Goal: Task Accomplishment & Management: Use online tool/utility

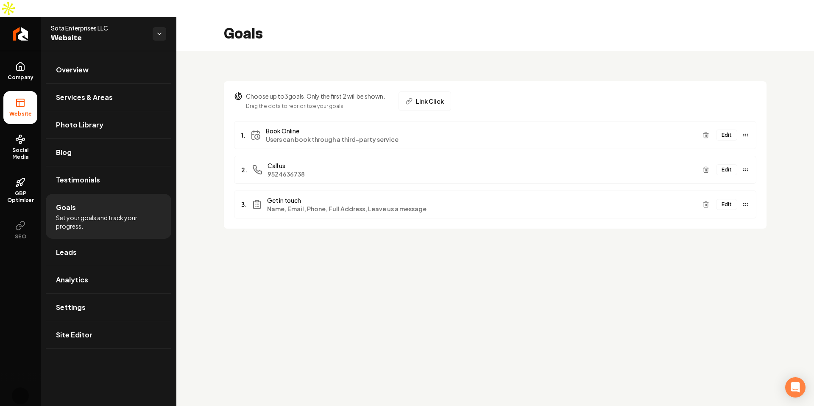
click at [408, 280] on main "Goals Choose up to 3 goals. Only the first 2 will be shown. Drag the dots to re…" at bounding box center [494, 220] width 637 height 406
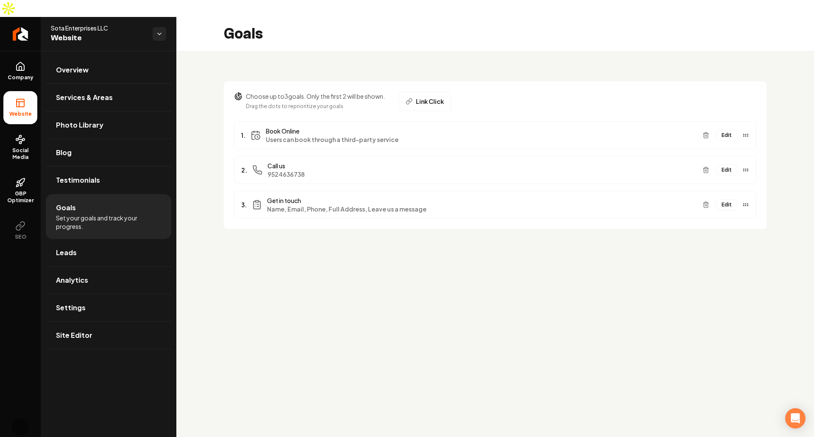
click at [292, 237] on main "Goals Choose up to 3 goals. Only the first 2 will be shown. Drag the dots to re…" at bounding box center [494, 235] width 637 height 437
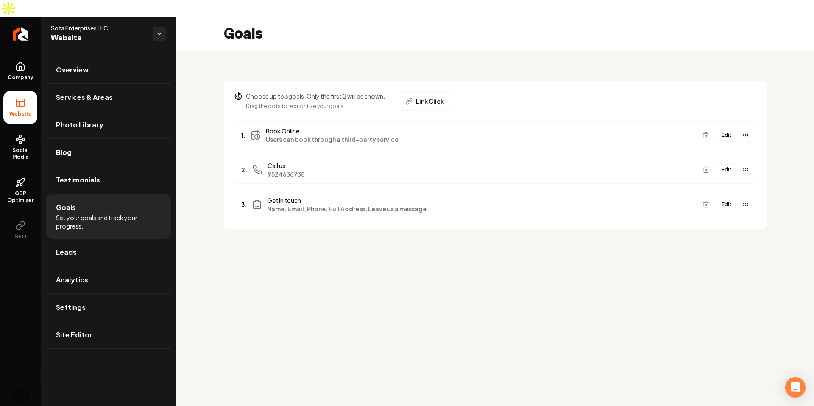
click at [488, 229] on div "Choose up to 3 goals. Only the first 2 will be shown. Drag the dots to repriori…" at bounding box center [494, 150] width 637 height 198
click at [473, 302] on main "Goals Choose up to 3 goals. Only the first 2 will be shown. Drag the dots to re…" at bounding box center [494, 220] width 637 height 406
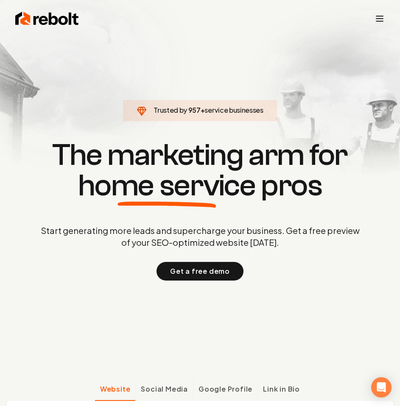
click at [381, 20] on icon "Toggle mobile menu" at bounding box center [379, 19] width 10 height 10
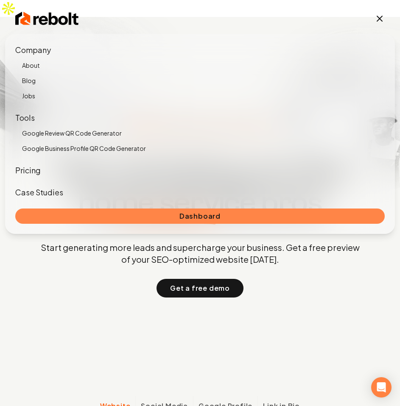
click at [205, 216] on link "Dashboard" at bounding box center [199, 215] width 369 height 15
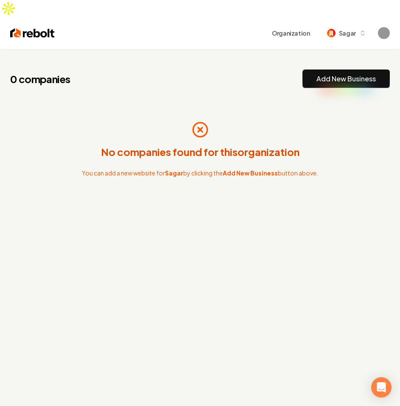
click at [233, 69] on div "0 companies Add New Business" at bounding box center [199, 78] width 379 height 19
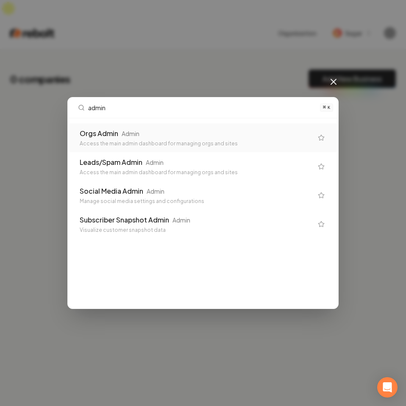
type input "admin"
click at [188, 147] on div "Access the main admin dashboard for managing orgs and sites" at bounding box center [196, 143] width 233 height 7
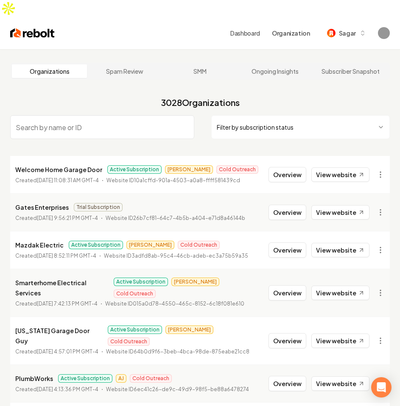
click at [70, 115] on input "search" at bounding box center [102, 127] width 184 height 24
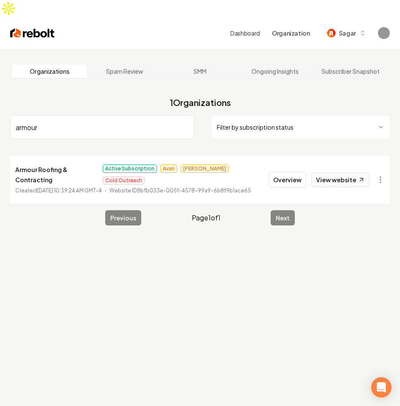
click at [334, 172] on link "View website" at bounding box center [340, 179] width 58 height 14
click at [139, 115] on input "armour" at bounding box center [102, 127] width 184 height 24
click at [135, 119] on input "armour" at bounding box center [102, 127] width 184 height 24
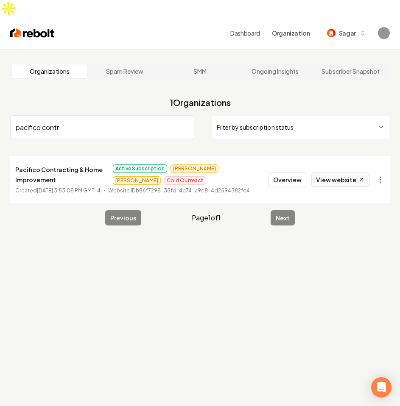
click at [352, 172] on link "View website" at bounding box center [340, 179] width 58 height 14
click at [131, 115] on input "pacifico contr" at bounding box center [102, 127] width 184 height 24
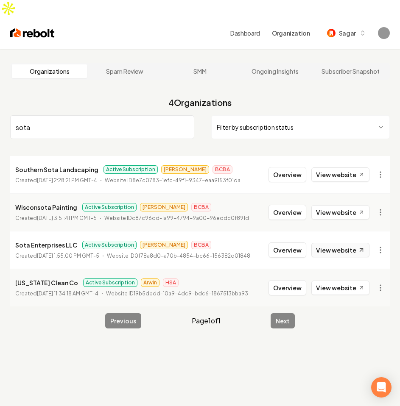
type input "sota"
click at [339, 243] on link "View website" at bounding box center [340, 250] width 58 height 14
click at [131, 64] on link "Spam Review" at bounding box center [124, 71] width 75 height 14
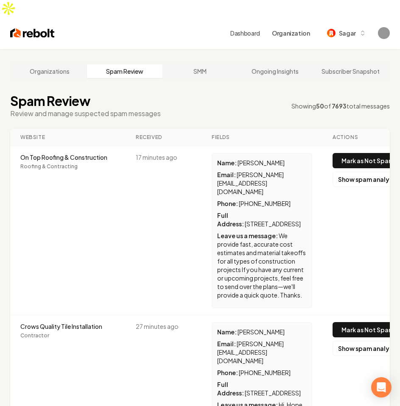
click at [43, 63] on div "Organizations Spam Review SMM Ongoing Insights Subscriber Snapshot" at bounding box center [199, 71] width 379 height 17
click at [42, 64] on link "Organizations" at bounding box center [49, 71] width 75 height 14
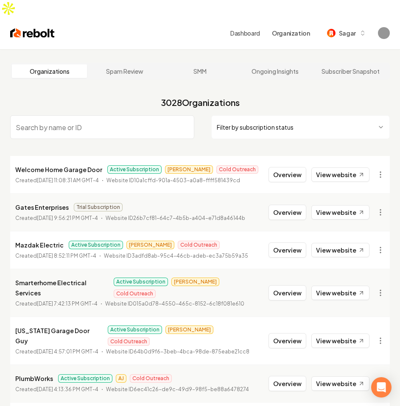
click at [171, 31] on div "Dashboard Organization Sagar" at bounding box center [200, 33] width 400 height 32
click at [147, 115] on input "search" at bounding box center [102, 127] width 184 height 24
type input "sota"
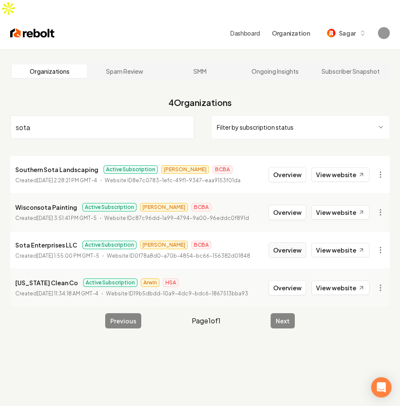
click at [281, 242] on button "Overview" at bounding box center [287, 249] width 38 height 15
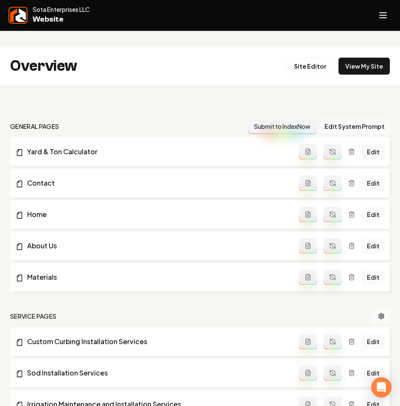
click at [21, 14] on img at bounding box center [18, 15] width 16 height 14
click at [385, 8] on button "Open navigation menu" at bounding box center [382, 15] width 20 height 20
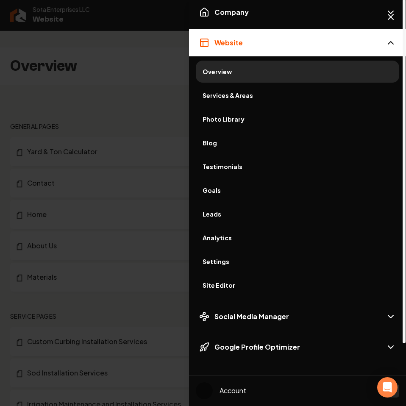
click at [233, 73] on span "Overview" at bounding box center [298, 71] width 190 height 8
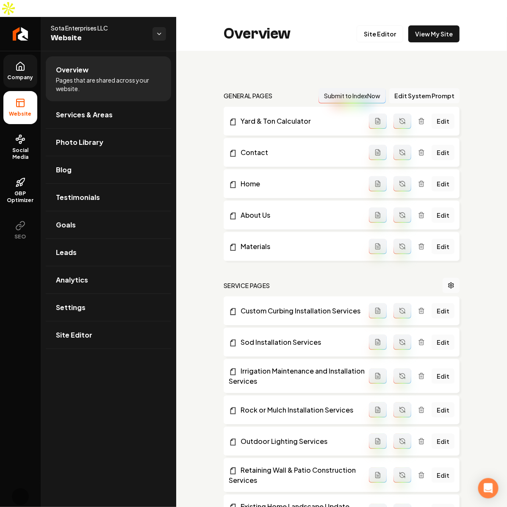
click at [22, 61] on icon at bounding box center [20, 66] width 10 height 10
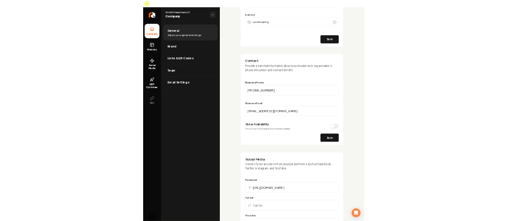
scroll to position [342, 0]
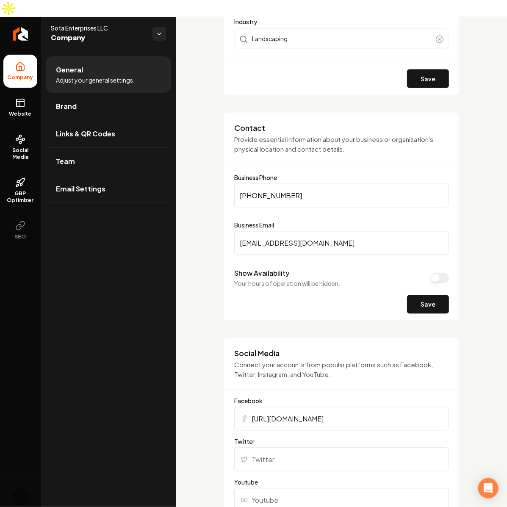
drag, startPoint x: 339, startPoint y: 225, endPoint x: 256, endPoint y: 224, distance: 82.6
click at [256, 231] on input "info@sota-enterprises.com" at bounding box center [341, 243] width 215 height 24
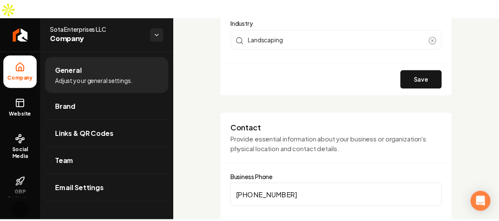
scroll to position [0, 0]
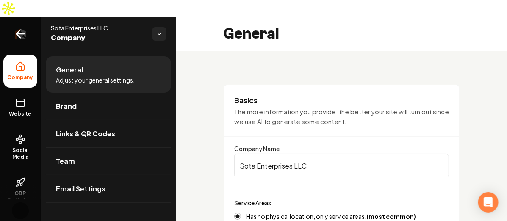
click at [21, 27] on icon "Return to dashboard" at bounding box center [21, 34] width 14 height 14
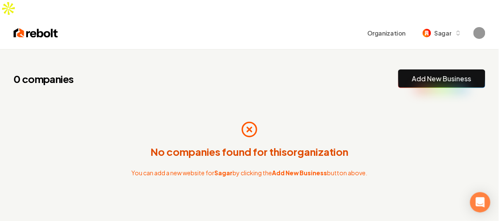
click at [234, 49] on div "0 companies Add New Business No companies found for this organization You can a…" at bounding box center [249, 150] width 499 height 202
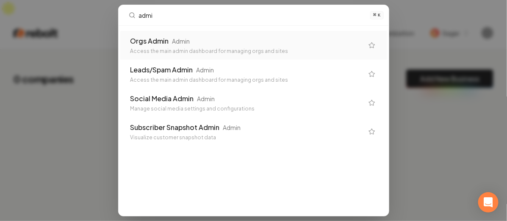
type input "admin"
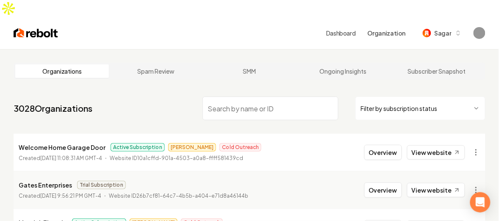
click at [278, 97] on input "search" at bounding box center [271, 109] width 136 height 24
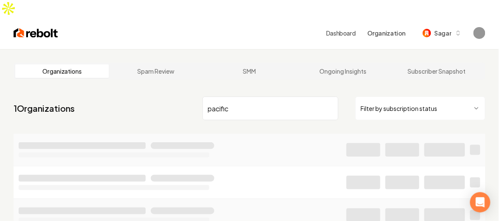
type input "pacific"
click at [153, 93] on nav "1 Organizations pacific Filter by subscription status" at bounding box center [250, 111] width 472 height 37
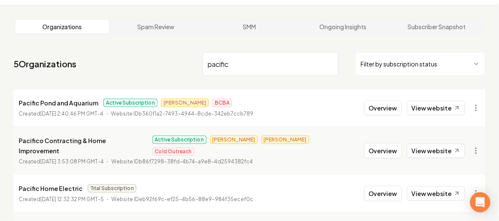
scroll to position [39, 0]
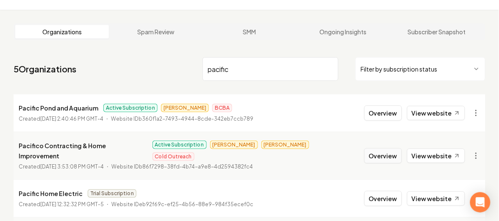
click at [393, 148] on button "Overview" at bounding box center [383, 155] width 38 height 15
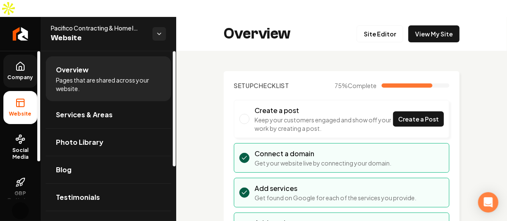
click at [13, 55] on link "Company" at bounding box center [20, 71] width 34 height 33
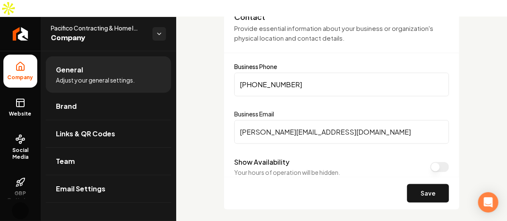
scroll to position [454, 0]
drag, startPoint x: 261, startPoint y: 114, endPoint x: 410, endPoint y: 119, distance: 149.2
click at [399, 120] on input "mike@pacificocontracting.com" at bounding box center [341, 132] width 215 height 24
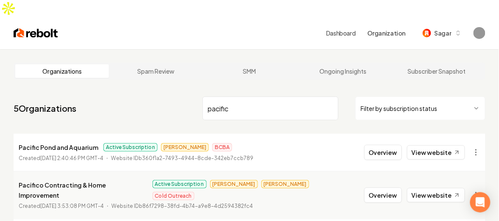
click at [221, 97] on input "pacific" at bounding box center [271, 109] width 136 height 24
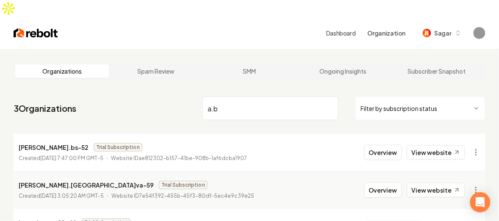
click at [147, 93] on nav "3 Organizations a.b Filter by subscription status" at bounding box center [250, 111] width 472 height 37
click at [268, 97] on input "a.b" at bounding box center [271, 109] width 136 height 24
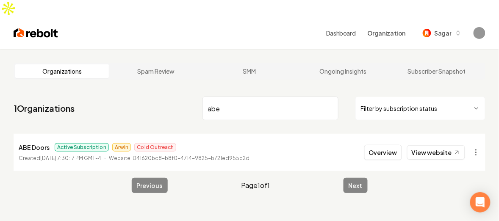
type input "abe"
click at [18, 134] on li "ABE Doors Active Subscription Arwin Cold Outreach Created June 12, 2025, 7:30:1…" at bounding box center [250, 152] width 472 height 37
click at [26, 142] on p "ABE Doors" at bounding box center [34, 147] width 31 height 10
click at [388, 145] on button "Overview" at bounding box center [383, 152] width 38 height 15
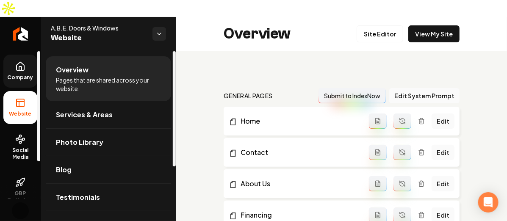
click at [20, 61] on icon at bounding box center [20, 66] width 10 height 10
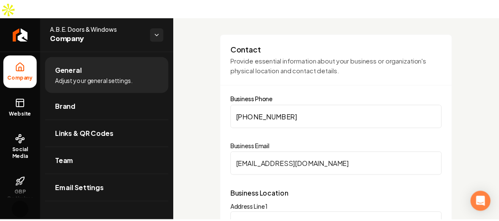
scroll to position [424, 0]
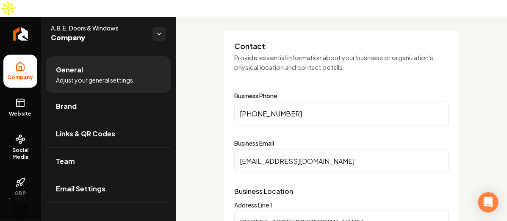
drag, startPoint x: 258, startPoint y: 144, endPoint x: 354, endPoint y: 146, distance: 96.6
click at [354, 150] on input "info@abedoors.com" at bounding box center [341, 162] width 215 height 24
drag, startPoint x: 198, startPoint y: 141, endPoint x: 206, endPoint y: 181, distance: 40.2
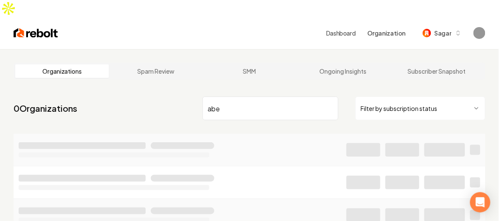
click at [217, 49] on main "Organizations Spam Review SMM Ongoing Insights Subscriber Snapshot 0 Organizati…" at bounding box center [249, 190] width 499 height 283
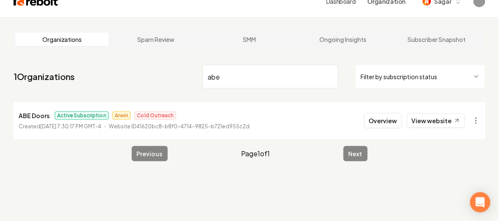
scroll to position [32, 0]
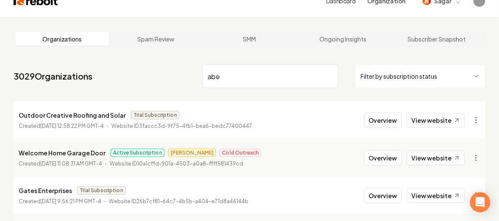
scroll to position [39, 0]
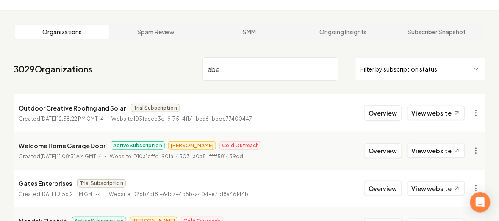
click at [179, 54] on nav "3029 Organizations abe Filter by subscription status" at bounding box center [250, 72] width 472 height 37
click at [246, 57] on input "abe" at bounding box center [271, 69] width 136 height 24
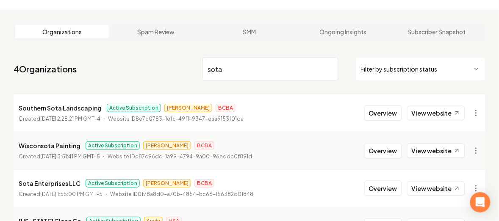
type input "sota"
click at [55, 178] on p "Sota Enterprises LLC" at bounding box center [50, 183] width 62 height 10
click at [388, 181] on button "Overview" at bounding box center [383, 188] width 38 height 15
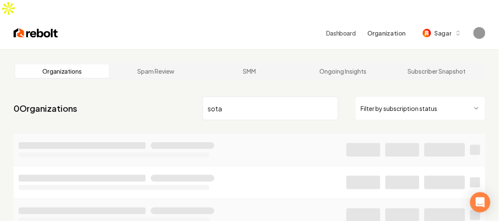
click at [235, 97] on input "sota" at bounding box center [271, 109] width 136 height 24
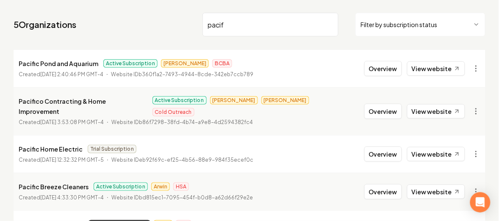
scroll to position [106, 0]
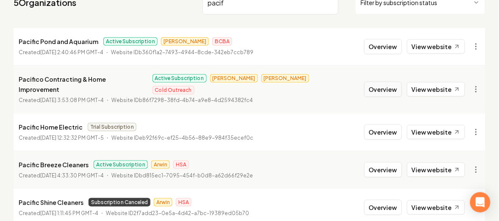
type input "pacif"
click at [399, 82] on button "Overview" at bounding box center [383, 89] width 38 height 15
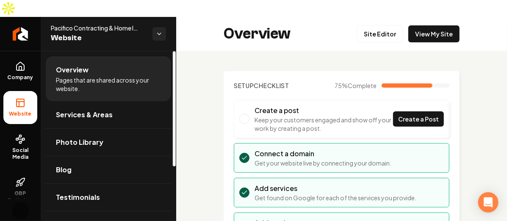
click at [223, 17] on div "Overview Site Editor View My Site" at bounding box center [341, 34] width 331 height 34
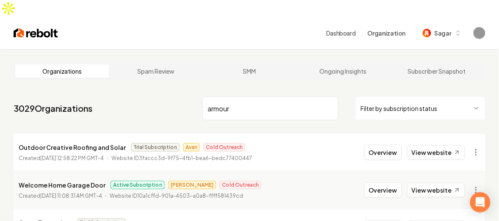
click at [268, 97] on input "armour" at bounding box center [271, 109] width 136 height 24
type input "armour roofing"
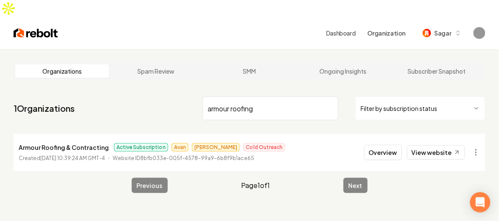
click at [71, 142] on p "Armour Roofing & Contracting" at bounding box center [64, 147] width 90 height 10
click at [395, 145] on button "Overview" at bounding box center [383, 152] width 38 height 15
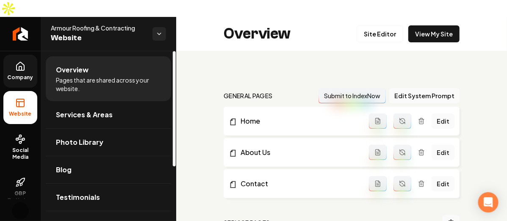
click at [15, 74] on span "Company" at bounding box center [20, 77] width 33 height 7
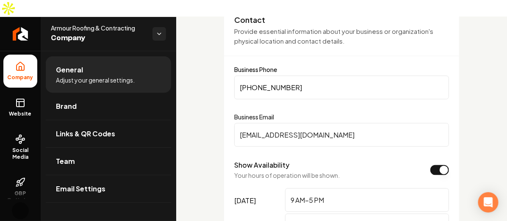
scroll to position [477, 0]
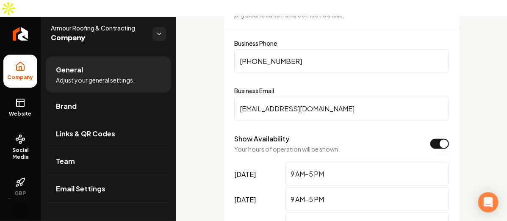
drag, startPoint x: 266, startPoint y: 92, endPoint x: 391, endPoint y: 90, distance: 124.6
click at [391, 97] on input "office@armourroofingco.com" at bounding box center [341, 109] width 215 height 24
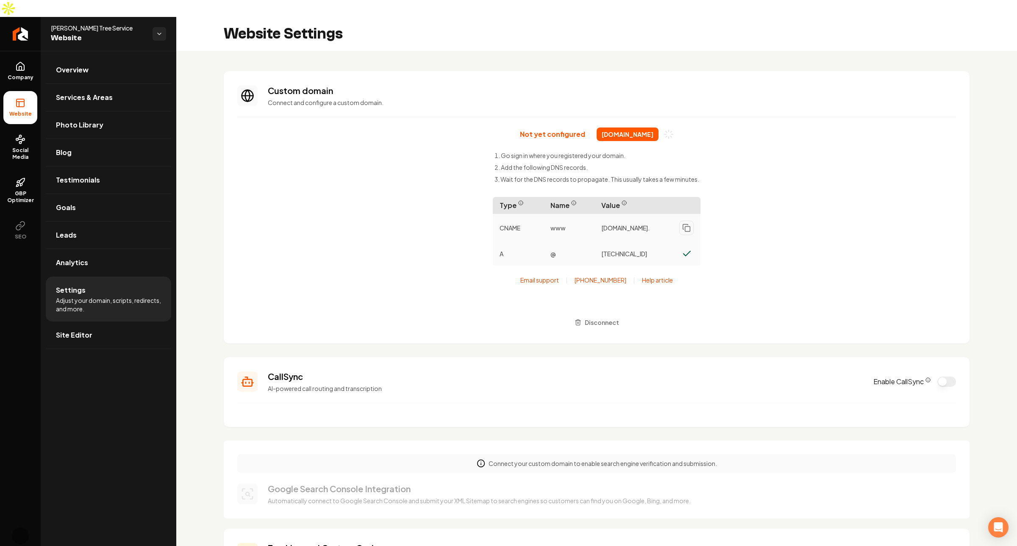
click at [343, 230] on div "Not yet configured [DOMAIN_NAME] Go sign in where you registered your domain. A…" at bounding box center [596, 229] width 719 height 203
click at [110, 222] on link "Leads" at bounding box center [108, 235] width 125 height 27
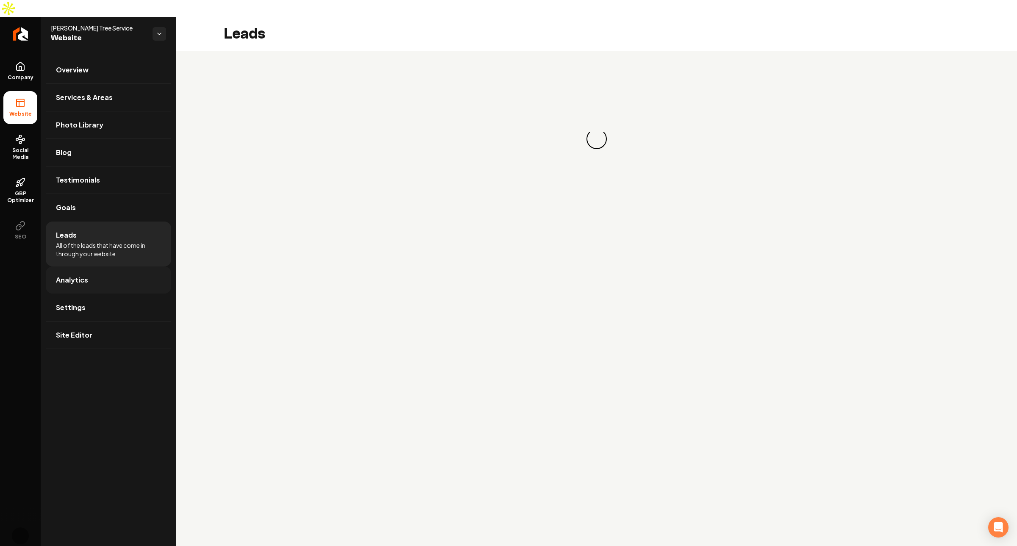
click at [119, 267] on link "Analytics" at bounding box center [108, 280] width 125 height 27
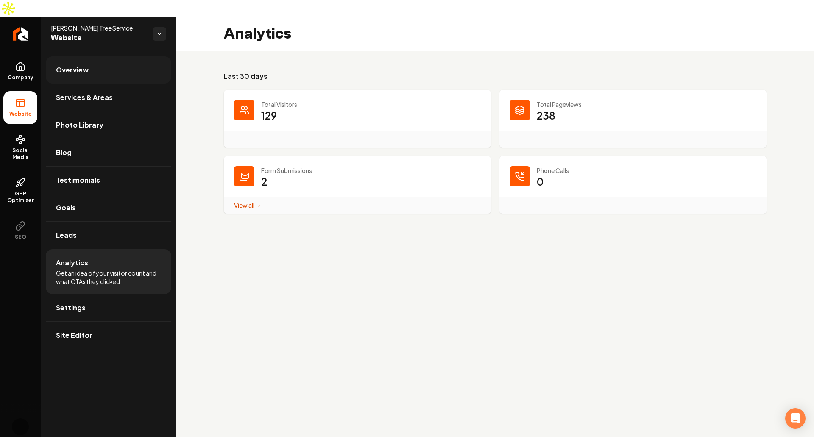
click at [74, 65] on span "Overview" at bounding box center [72, 70] width 33 height 10
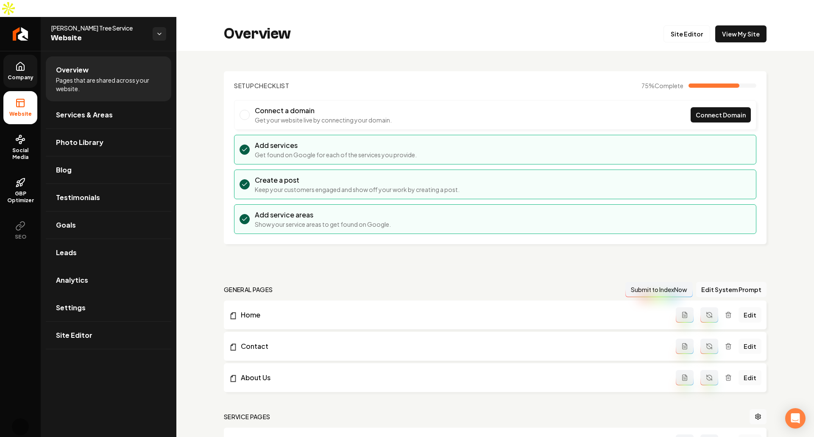
click at [19, 74] on span "Company" at bounding box center [20, 77] width 33 height 7
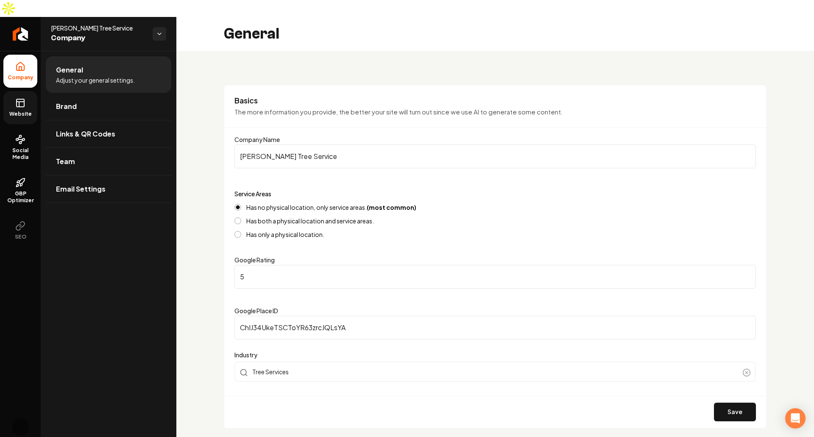
click at [18, 92] on link "Website" at bounding box center [20, 107] width 34 height 33
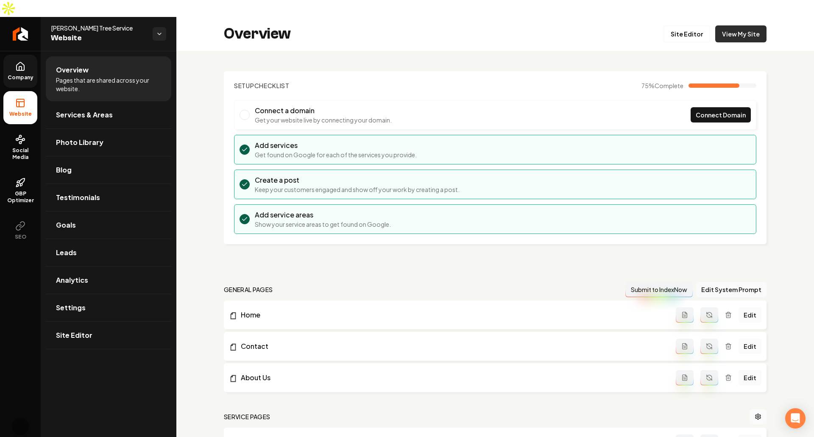
click at [736, 25] on link "View My Site" at bounding box center [740, 33] width 51 height 17
click at [733, 111] on span "Connect Domain" at bounding box center [720, 115] width 50 height 9
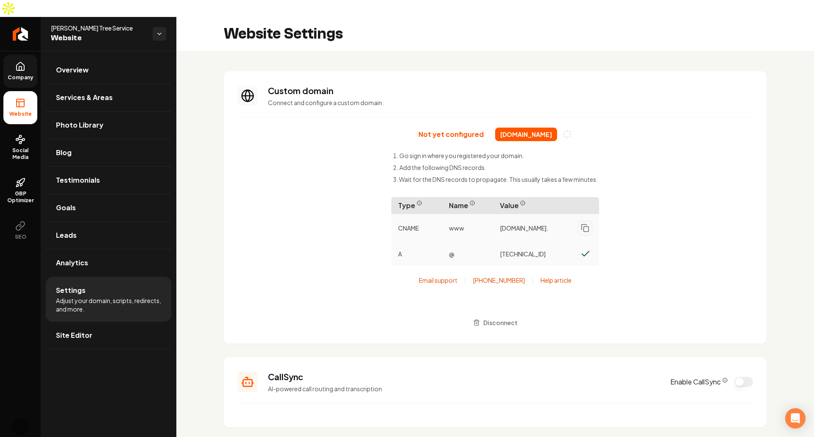
click at [279, 183] on div "Not yet configured burristreeservice.com Go sign in where you registered your d…" at bounding box center [494, 229] width 515 height 203
click at [509, 128] on span "burristreeservice.com" at bounding box center [526, 135] width 62 height 14
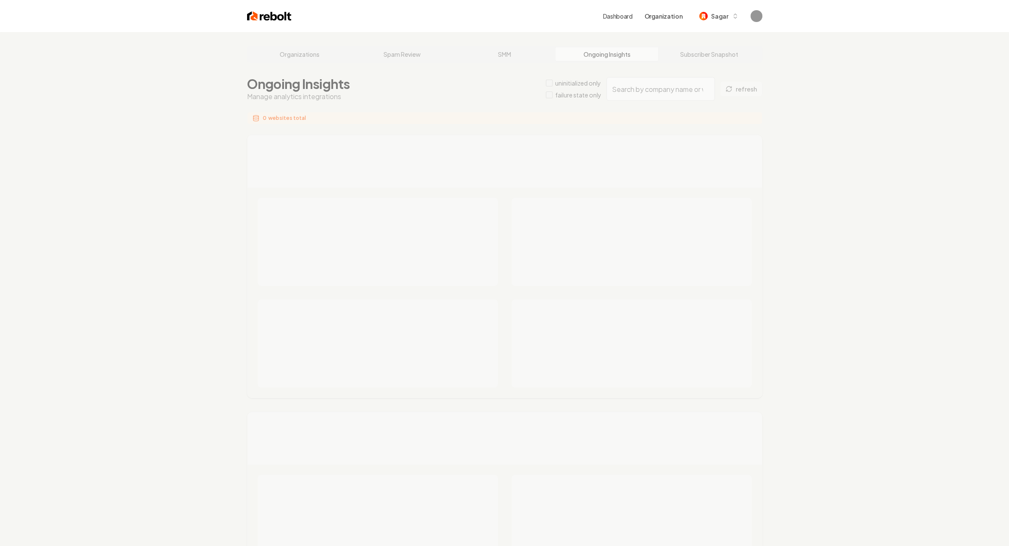
click at [695, 82] on div "Organizations Spam Review SMM Ongoing Insights Subscriber Snapshot Ongoing Insi…" at bounding box center [504, 511] width 1009 height 959
click at [680, 86] on div "Organizations Spam Review SMM Ongoing Insights Subscriber Snapshot Ongoing Insi…" at bounding box center [504, 511] width 1009 height 959
click at [663, 86] on div "Organizations Spam Review SMM Ongoing Insights Subscriber Snapshot Ongoing Insi…" at bounding box center [504, 511] width 1009 height 959
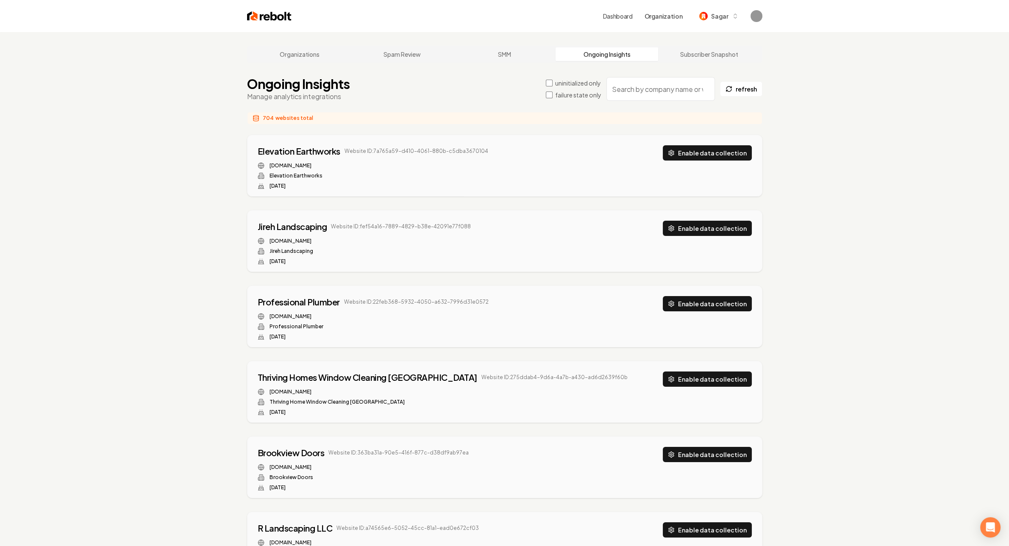
click at [663, 86] on input "search" at bounding box center [660, 89] width 108 height 24
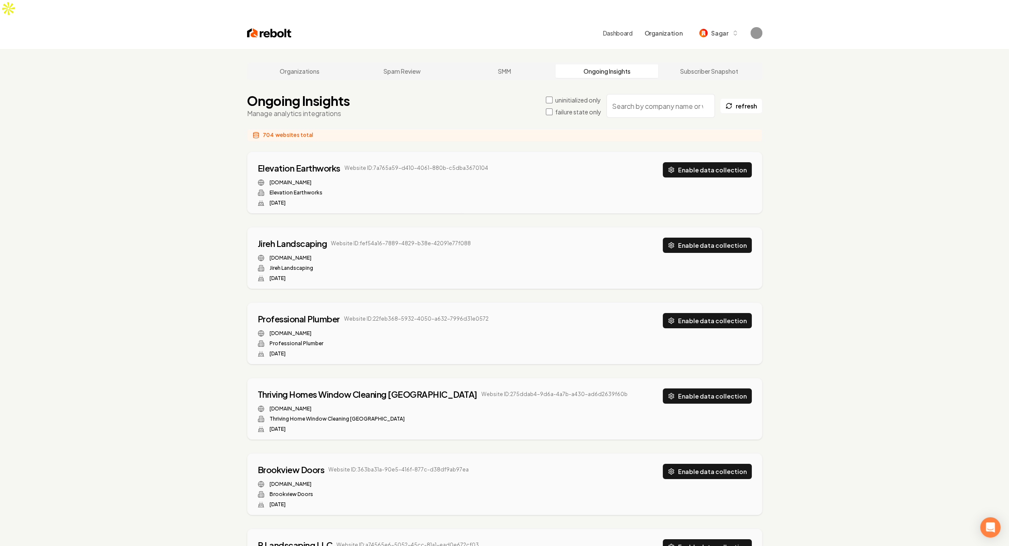
paste input "burristreeservice.com"
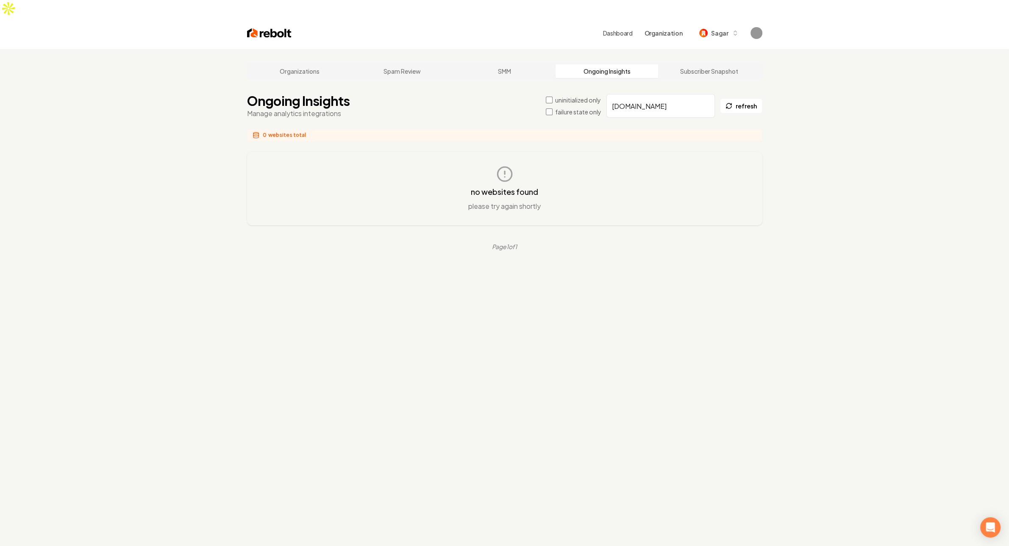
click at [656, 94] on input "burristreeservice.com" at bounding box center [660, 106] width 108 height 24
paste input "ae1cee25-ebf9-42b9-9b0b-ca54d4fc8a63"
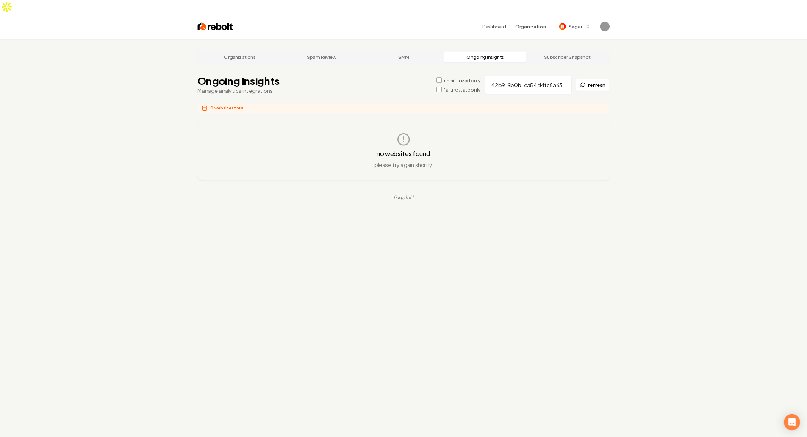
scroll to position [0, 53]
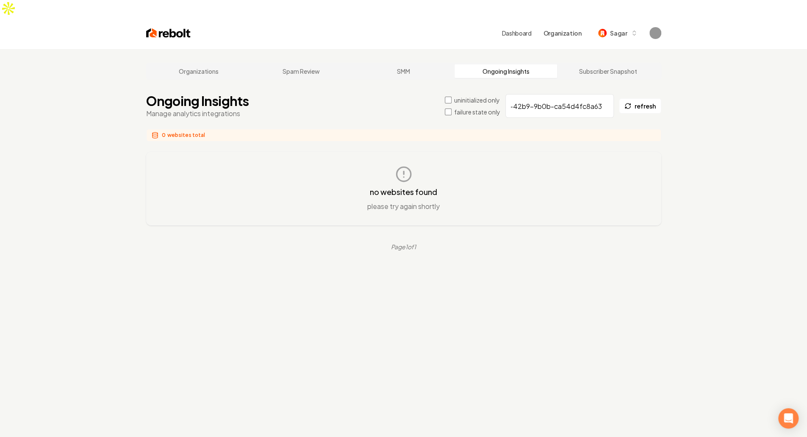
click at [548, 94] on input "ae1cee25-ebf9-42b9-9b0b-ca54d4fc8a63" at bounding box center [560, 106] width 108 height 24
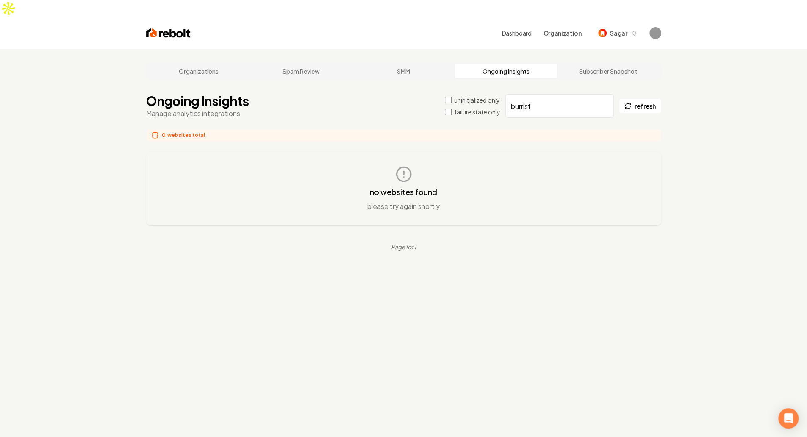
click at [544, 96] on input "burrist" at bounding box center [560, 106] width 108 height 24
paste input "83253b89-3464-40fb-b714-513ad472b078"
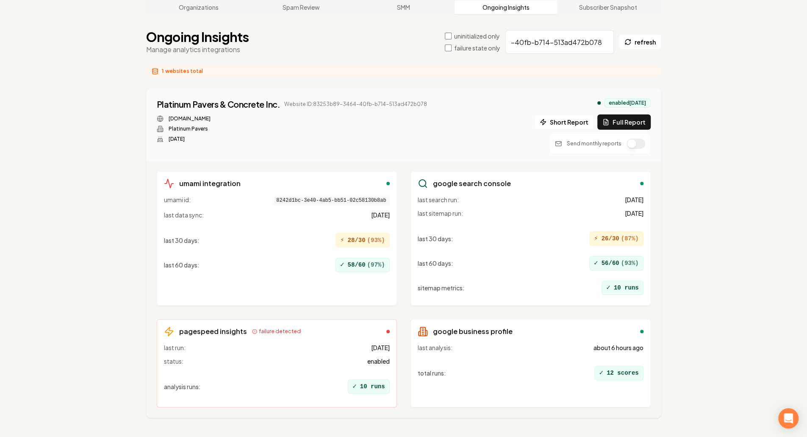
scroll to position [64, 0]
click at [279, 328] on span "failure detected" at bounding box center [280, 331] width 42 height 7
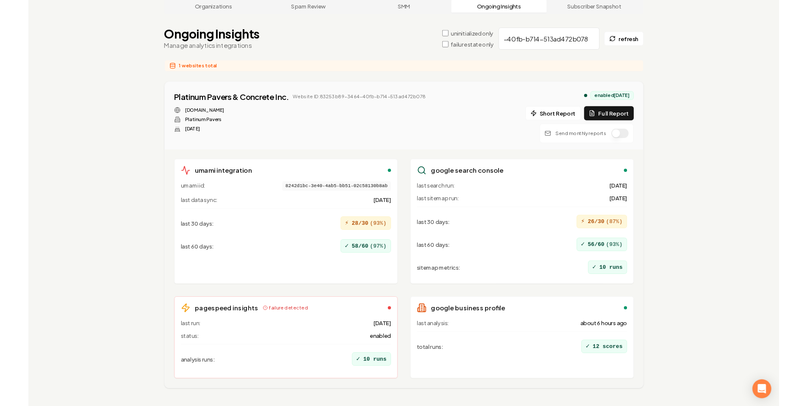
scroll to position [0, 0]
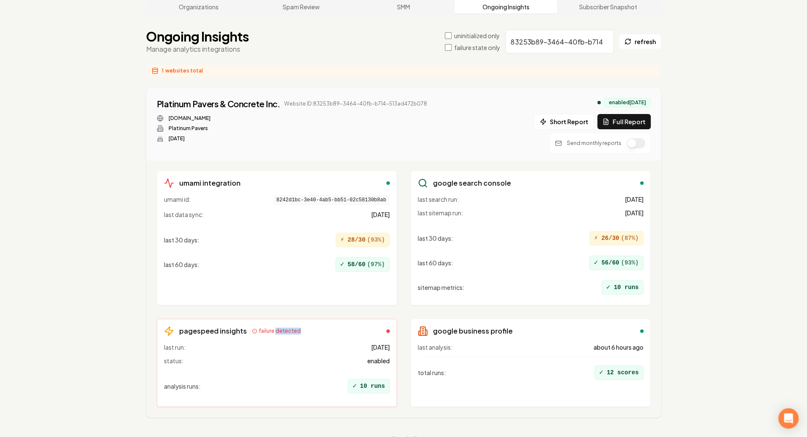
click at [279, 328] on span "failure detected" at bounding box center [280, 331] width 42 height 7
click at [278, 328] on span "failure detected" at bounding box center [280, 331] width 42 height 7
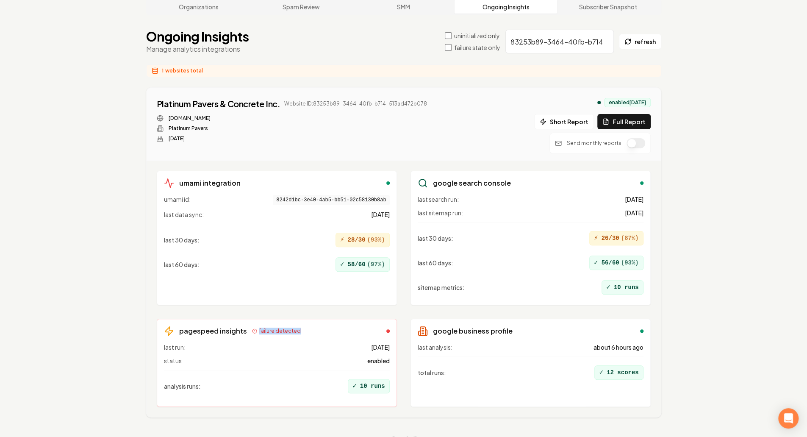
click at [278, 328] on span "failure detected" at bounding box center [280, 331] width 42 height 7
click at [387, 329] on div at bounding box center [387, 330] width 3 height 3
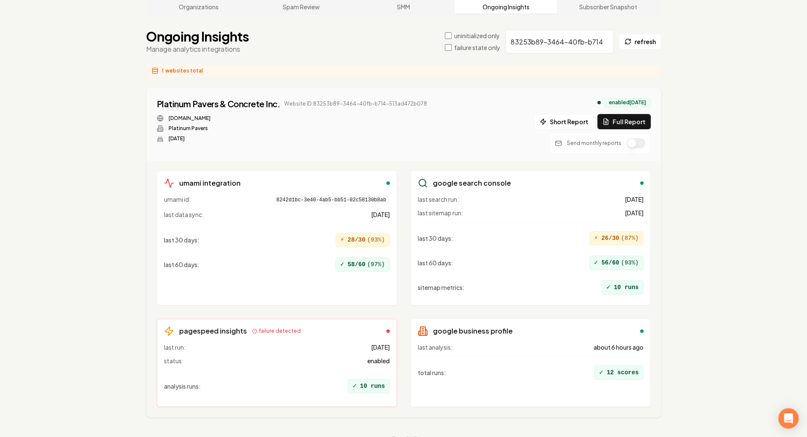
click at [379, 370] on div "analysis runs : ✓ 10 runs" at bounding box center [277, 383] width 226 height 27
click at [384, 356] on span "enabled" at bounding box center [378, 360] width 22 height 8
click at [385, 356] on span "enabled" at bounding box center [378, 360] width 22 height 8
click at [382, 343] on span "1 day ago" at bounding box center [380, 347] width 19 height 8
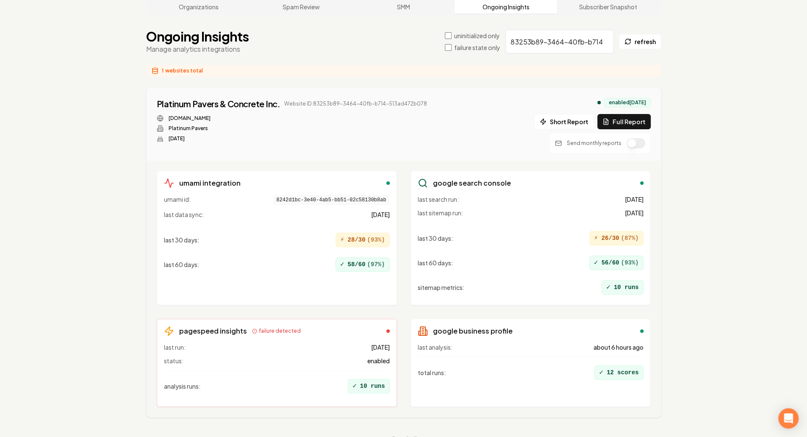
click at [382, 343] on span "1 day ago" at bounding box center [380, 347] width 19 height 8
drag, startPoint x: 212, startPoint y: 312, endPoint x: 375, endPoint y: 378, distance: 175.5
click at [375, 378] on div "pagespeed insights failure detected last run: 1 day ago status: enabled analysi…" at bounding box center [277, 363] width 240 height 88
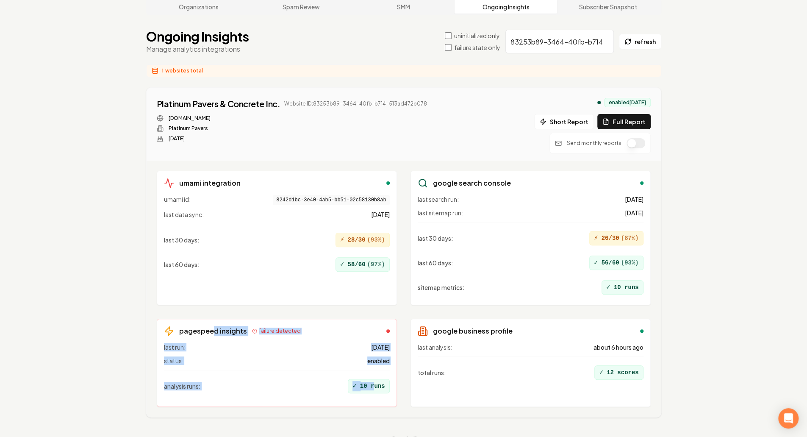
click at [375, 378] on div "last run: 1 day ago status: enabled analysis runs : ✓ 10 runs" at bounding box center [277, 371] width 226 height 57
click at [258, 347] on div "last run: 1 day ago status: enabled analysis runs : ✓ 10 runs" at bounding box center [277, 370] width 226 height 54
click at [260, 346] on div "last run: 1 day ago status: enabled analysis runs : ✓ 10 runs" at bounding box center [277, 370] width 226 height 54
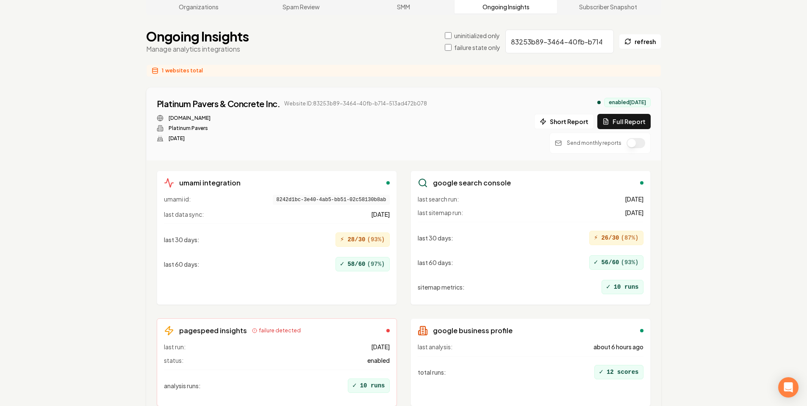
click at [527, 30] on input "83253b89-3464-40fb-b714-513ad472b078" at bounding box center [560, 42] width 108 height 24
paste input "08047b5f-aedf-461d-a9b6-7cdc5d694116"
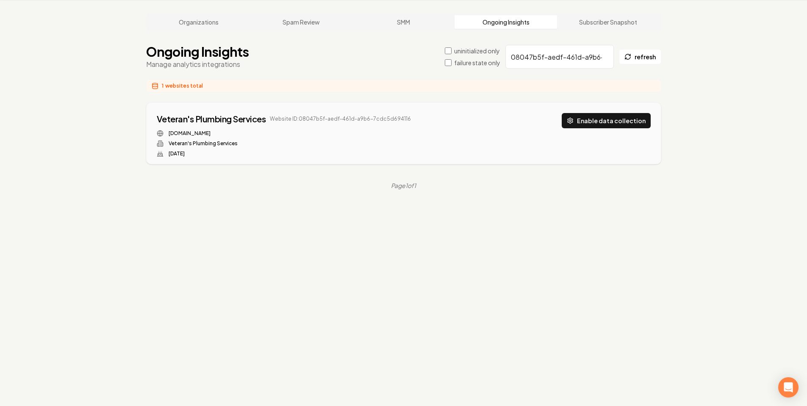
scroll to position [32, 0]
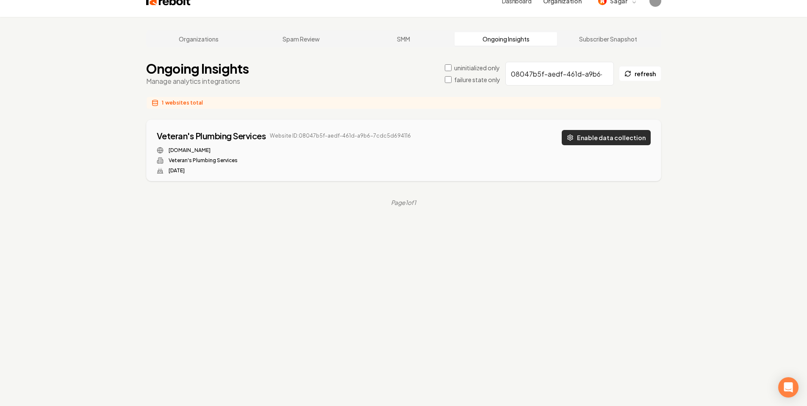
click at [635, 130] on button "Enable data collection" at bounding box center [606, 137] width 89 height 15
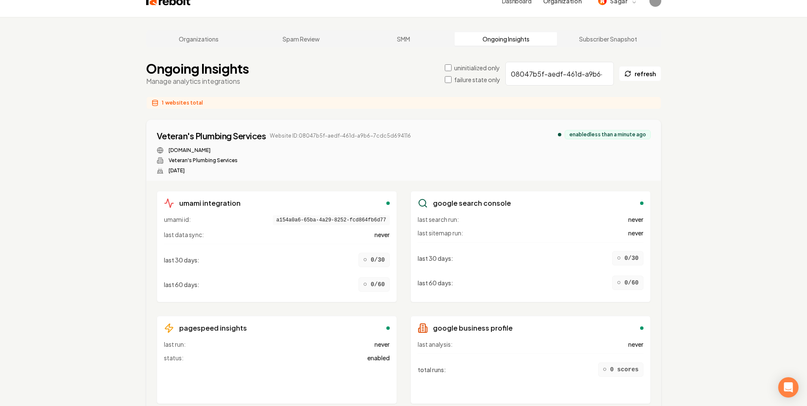
click at [567, 62] on input "08047b5f-aedf-461d-a9b6-7cdc5d694116" at bounding box center [560, 74] width 108 height 24
paste input "a1d5f9a-4f4a-427c-9057-d305b40143a4"
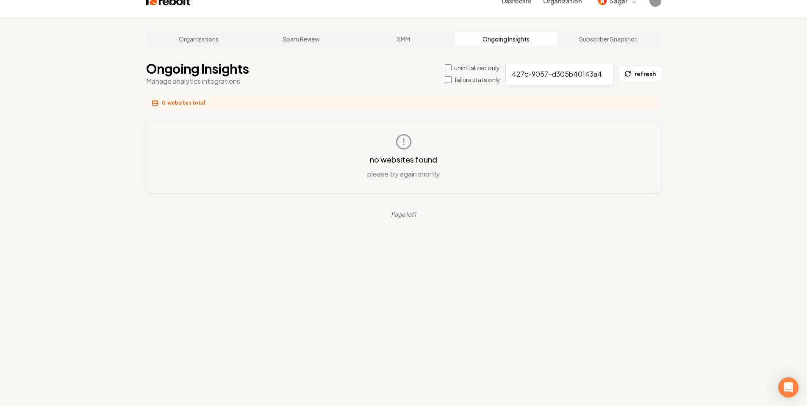
type input "0a1d5f9a-4f4a-427c-9057-d305b40143a4"
click at [707, 158] on div "Organizations Spam Review SMM Ongoing Insights Subscriber Snapshot Ongoing Insi…" at bounding box center [403, 220] width 807 height 406
click at [545, 62] on input "0a1d5f9a-4f4a-427c-9057-d305b40143a4" at bounding box center [560, 74] width 108 height 24
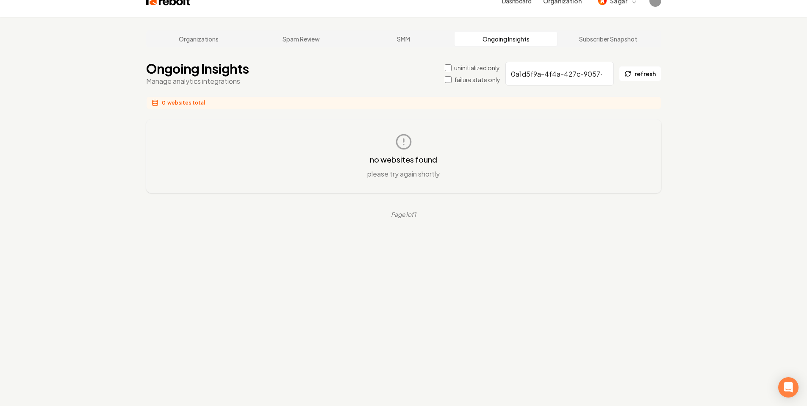
scroll to position [0, 53]
click at [639, 94] on main "Organizations Spam Review SMM Ongoing Insights Subscriber Snapshot Ongoing Insi…" at bounding box center [404, 124] width 542 height 215
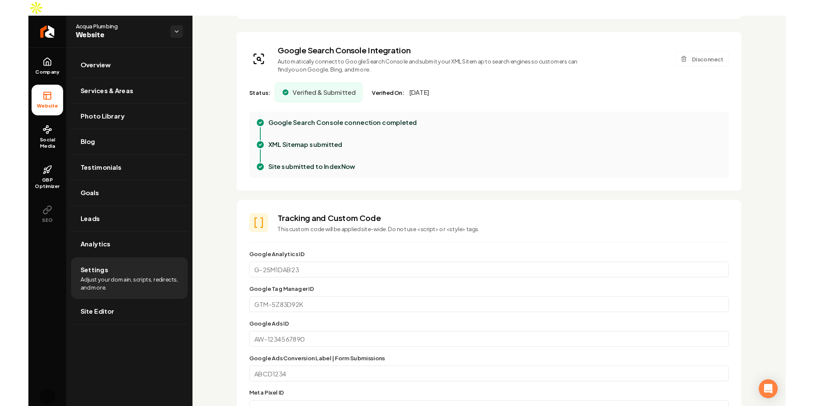
scroll to position [258, 0]
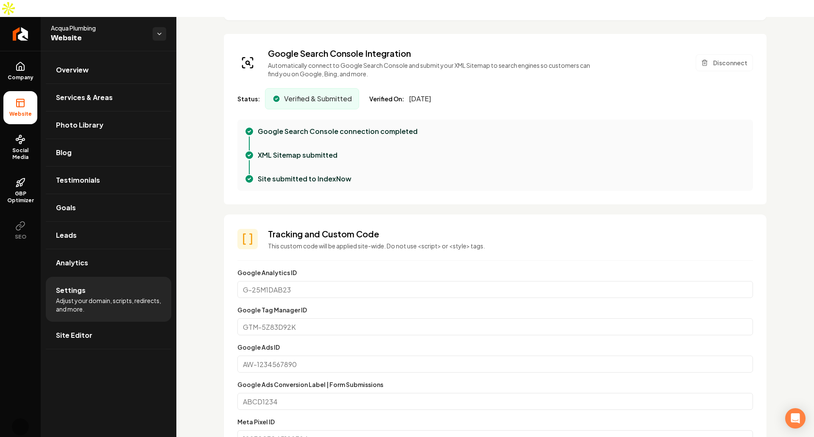
click at [358, 228] on h3 "Tracking and Custom Code" at bounding box center [510, 234] width 485 height 12
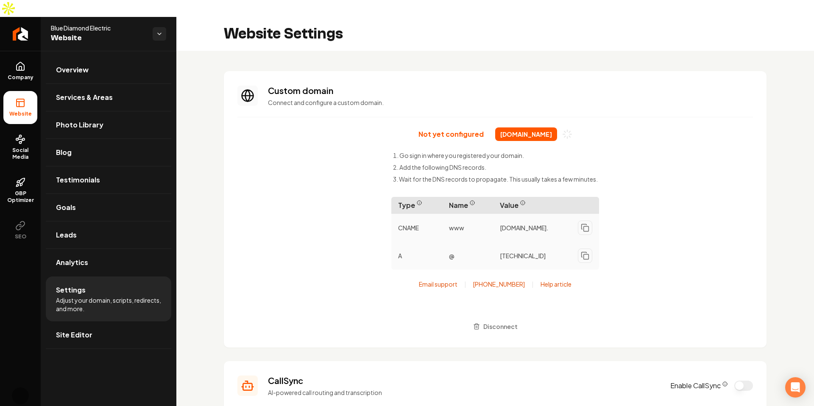
click at [540, 128] on span "bluediamond-electric.com" at bounding box center [526, 135] width 62 height 14
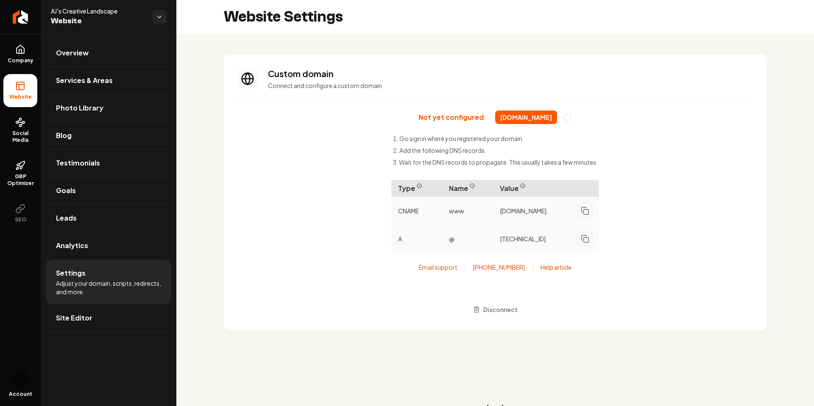
click at [541, 117] on span "[DOMAIN_NAME]" at bounding box center [526, 118] width 62 height 14
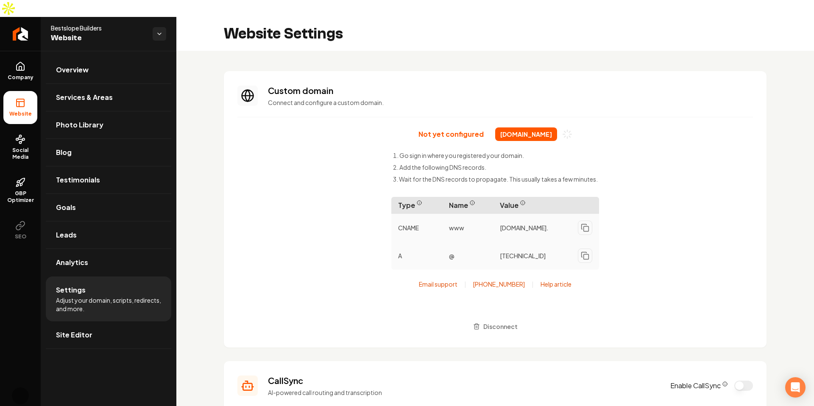
click at [685, 177] on div "Not yet configured [DOMAIN_NAME] Go sign in where you registered your domain. A…" at bounding box center [494, 231] width 515 height 207
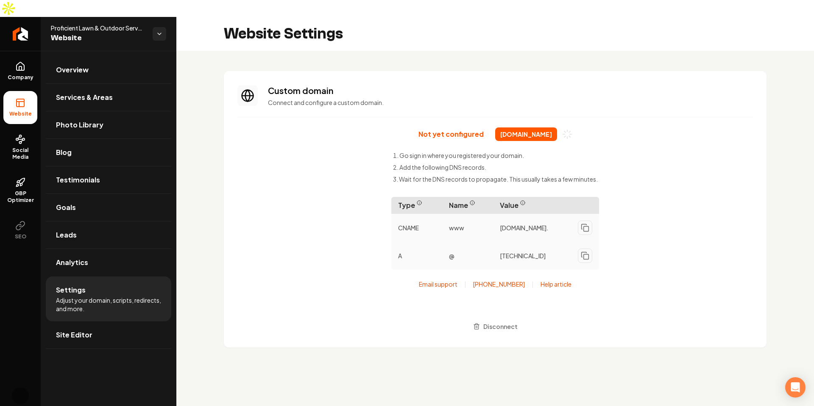
click at [517, 128] on span "[DOMAIN_NAME]" at bounding box center [526, 135] width 62 height 14
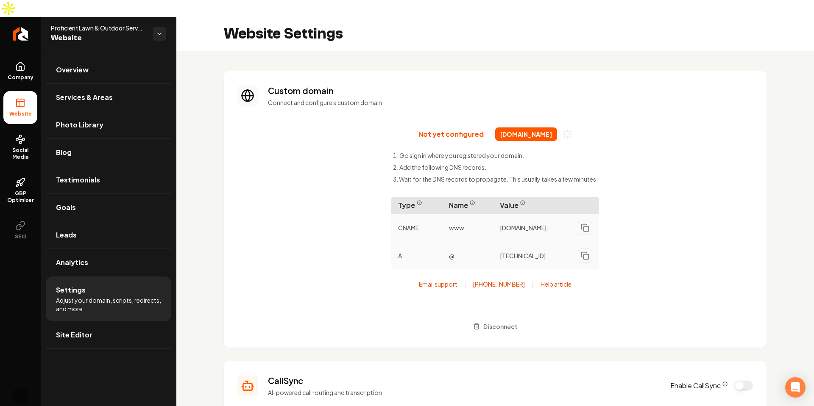
click at [99, 24] on span "Proficient Lawn & Outdoor Services" at bounding box center [98, 28] width 95 height 8
click at [105, 24] on span "Proficient Lawn & Outdoor Services" at bounding box center [98, 28] width 95 height 8
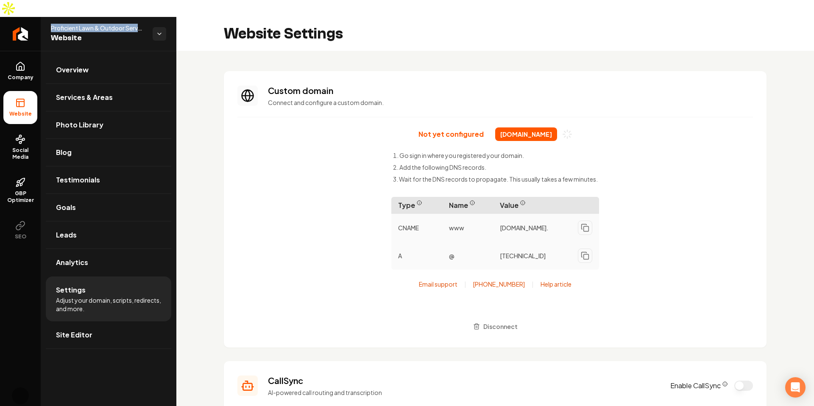
click at [105, 24] on span "Proficient Lawn & Outdoor Services" at bounding box center [98, 28] width 95 height 8
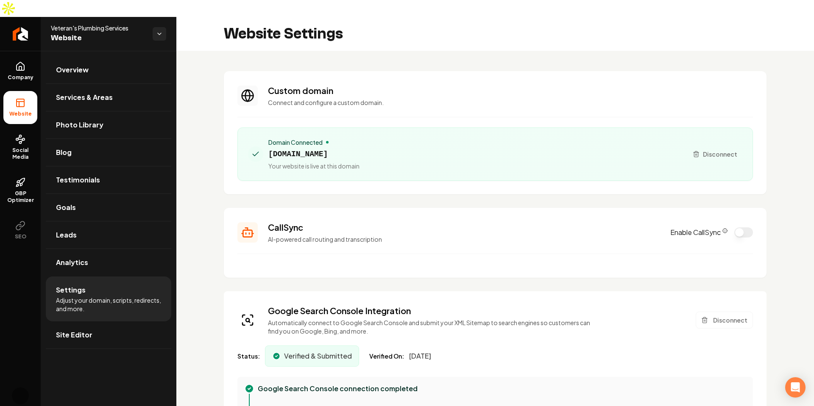
click at [417, 85] on div "Custom domain Connect and configure a custom domain." at bounding box center [510, 96] width 485 height 22
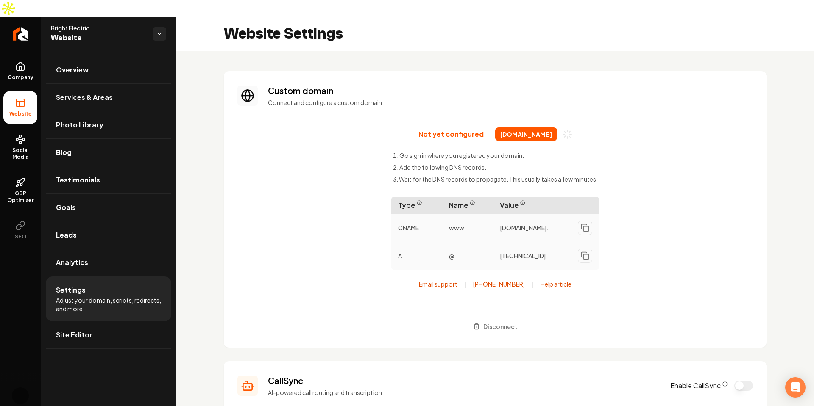
click at [528, 128] on span "callbrightelectric.com" at bounding box center [526, 135] width 62 height 14
click at [660, 158] on div "Not yet configured callbrightelectric.com Go sign in where you registered your …" at bounding box center [494, 231] width 515 height 207
click at [636, 178] on div "Not yet configured proficientlawns.com Go sign in where you registered your dom…" at bounding box center [494, 231] width 515 height 207
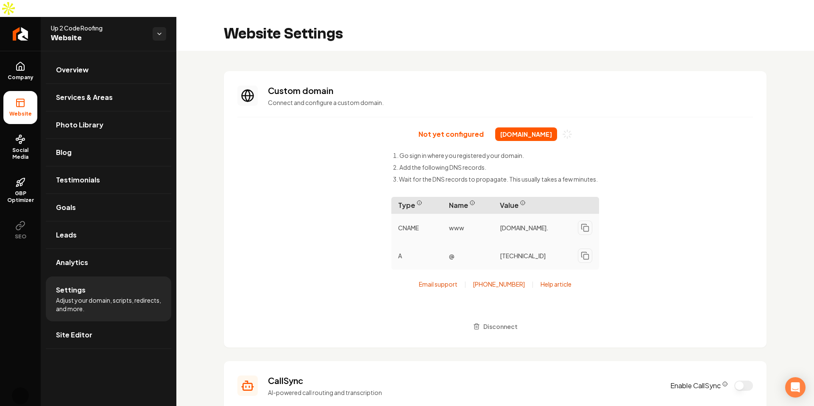
click at [517, 128] on span "up2coderoofing.com" at bounding box center [526, 135] width 62 height 14
copy span "up2coderoofing"
click at [677, 105] on section "Custom domain Connect and configure a custom domain. Not yet configured [DOMAIN…" at bounding box center [495, 209] width 542 height 277
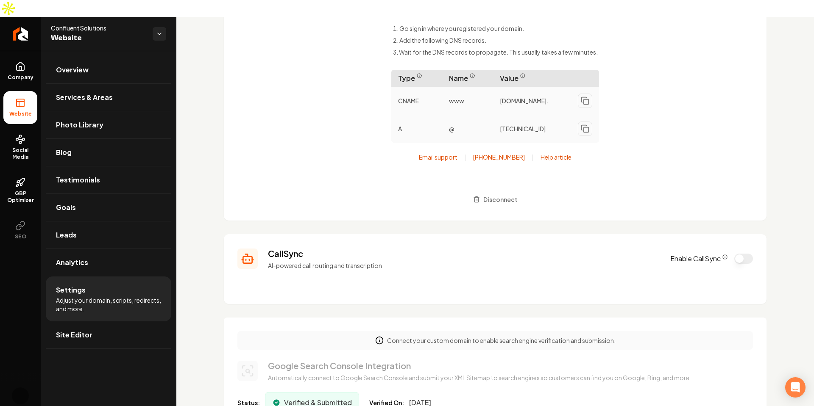
click at [674, 101] on div "Not yet configured confluentplumbing.com Go sign in where you registered your d…" at bounding box center [494, 103] width 515 height 207
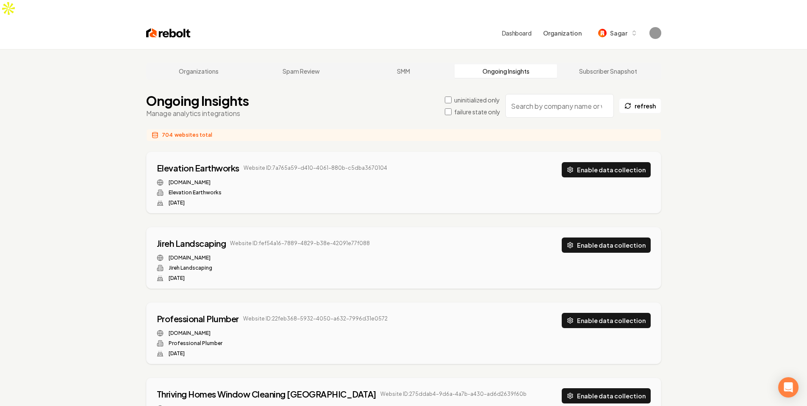
click at [545, 94] on input "search" at bounding box center [560, 106] width 108 height 24
paste input "ddecc3d1-8401-47ac-aee3-78ff43eaf58b"
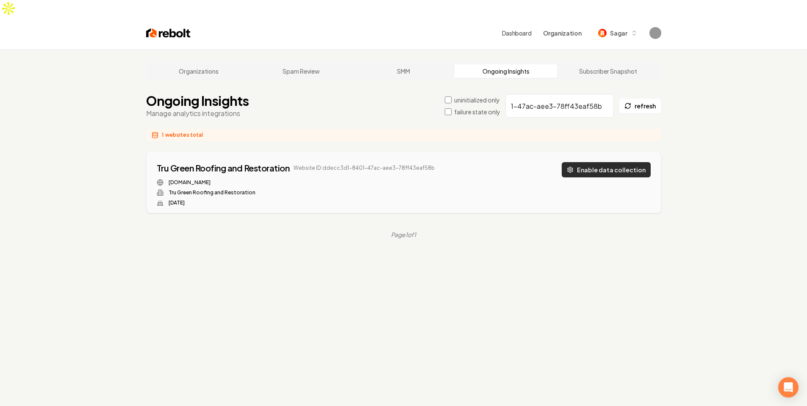
type input "ddecc3d1-8401-47ac-aee3-78ff43eaf58b"
click at [622, 162] on button "Enable data collection" at bounding box center [606, 169] width 89 height 15
click at [684, 119] on div "Organizations Spam Review SMM Ongoing Insights Subscriber Snapshot Ongoing Insi…" at bounding box center [403, 252] width 807 height 406
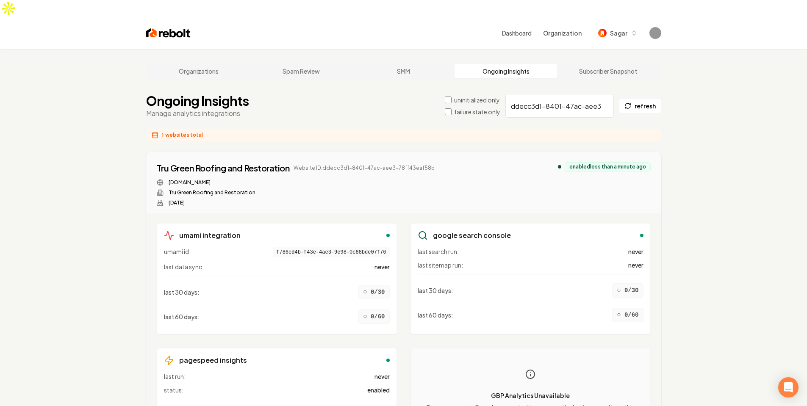
click at [605, 94] on input "ddecc3d1-8401-47ac-aee3-78ff43eaf58b" at bounding box center [560, 106] width 108 height 24
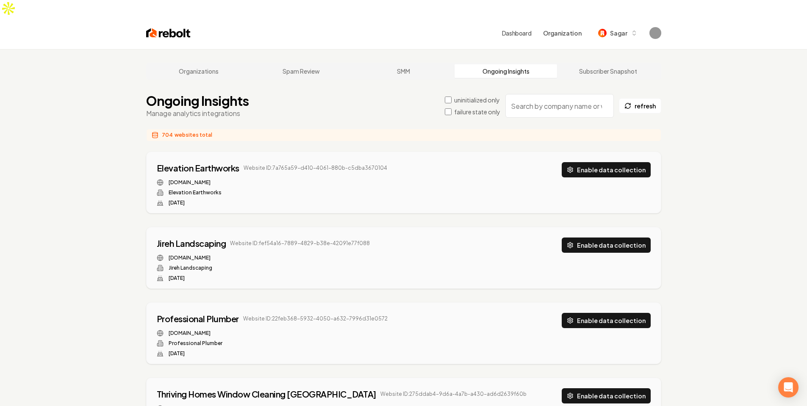
drag, startPoint x: 694, startPoint y: 158, endPoint x: 575, endPoint y: 161, distance: 119.1
copy button "Enable data collection"
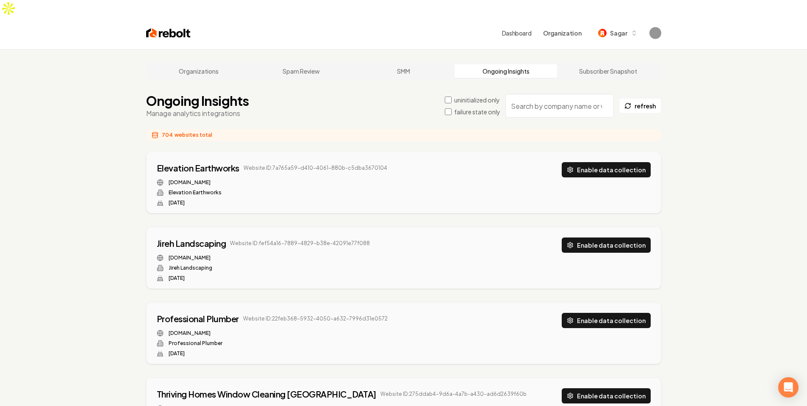
click at [488, 96] on label "uninitialized only" at bounding box center [477, 100] width 46 height 8
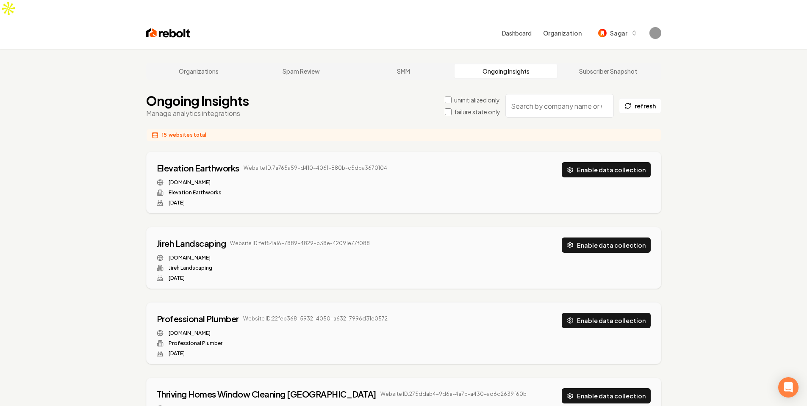
click at [633, 162] on button "Enable data collection" at bounding box center [606, 169] width 89 height 15
click at [626, 238] on button "Enable data collection" at bounding box center [606, 245] width 89 height 15
click at [623, 313] on button "Enable data collection" at bounding box center [606, 320] width 89 height 15
click at [617, 389] on button "Enable data collection" at bounding box center [606, 396] width 89 height 15
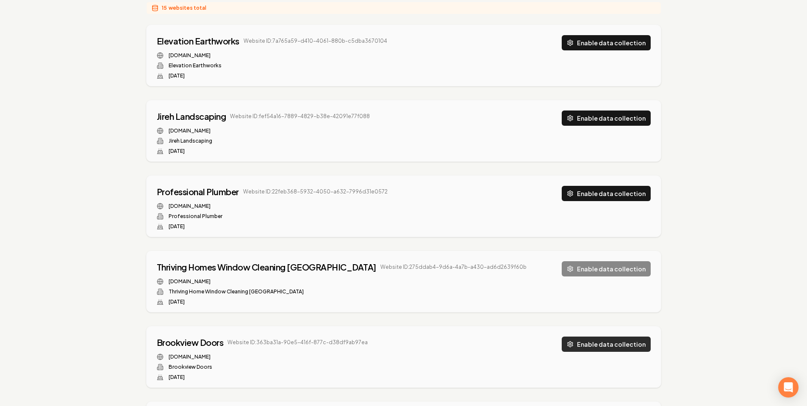
click at [609, 337] on button "Enable data collection" at bounding box center [606, 344] width 89 height 15
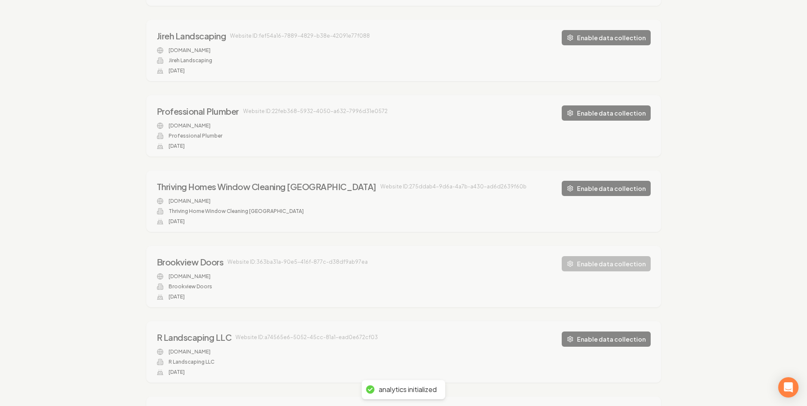
scroll to position [212, 0]
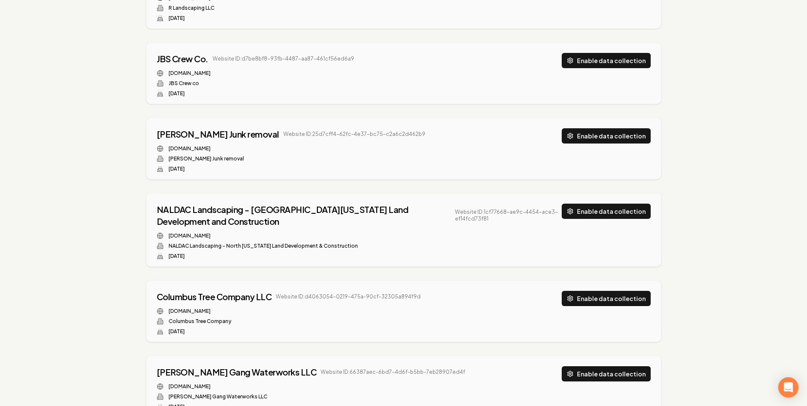
scroll to position [520, 0]
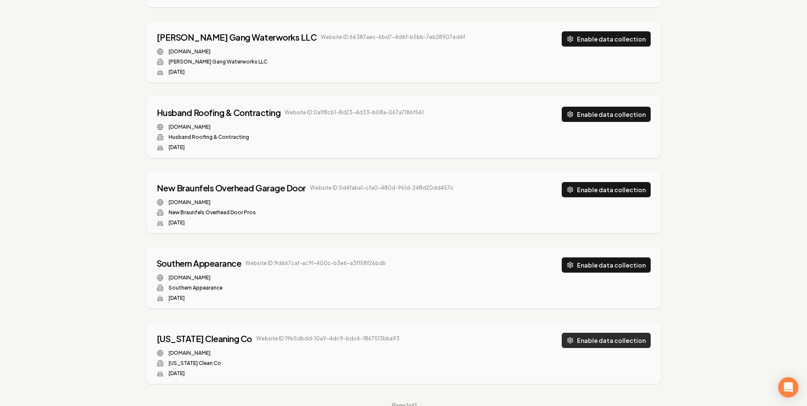
click at [612, 333] on button "Enable data collection" at bounding box center [606, 340] width 89 height 15
click at [612, 258] on button "Enable data collection" at bounding box center [606, 265] width 89 height 15
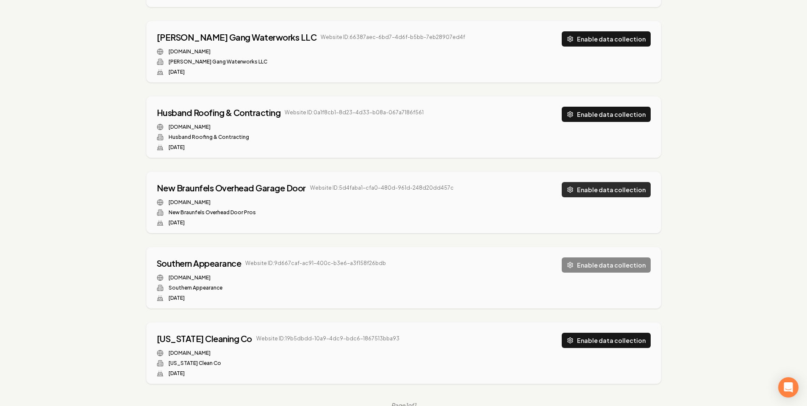
click at [618, 182] on button "Enable data collection" at bounding box center [606, 189] width 89 height 15
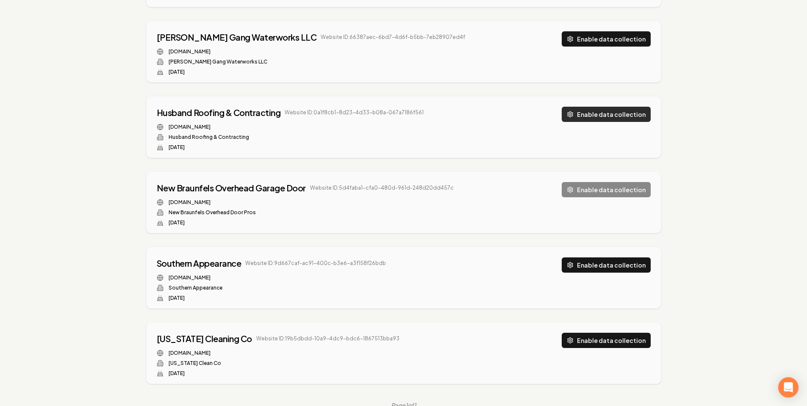
click at [617, 107] on button "Enable data collection" at bounding box center [606, 114] width 89 height 15
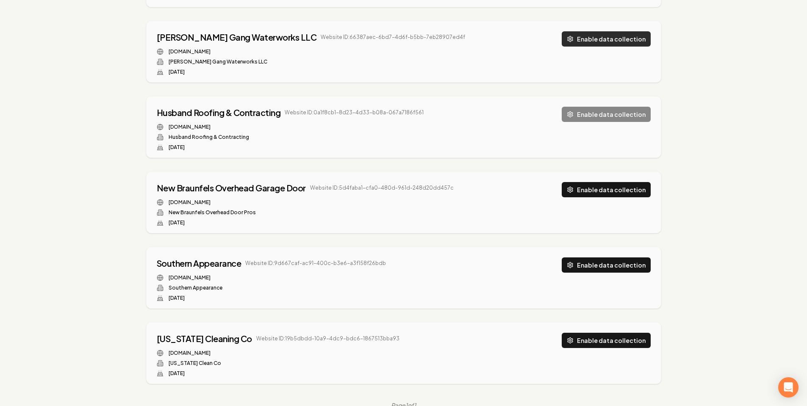
click at [616, 31] on button "Enable data collection" at bounding box center [606, 38] width 89 height 15
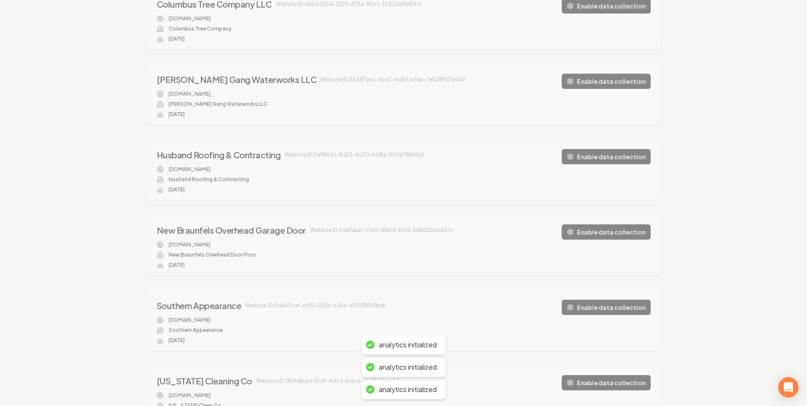
scroll to position [393, 0]
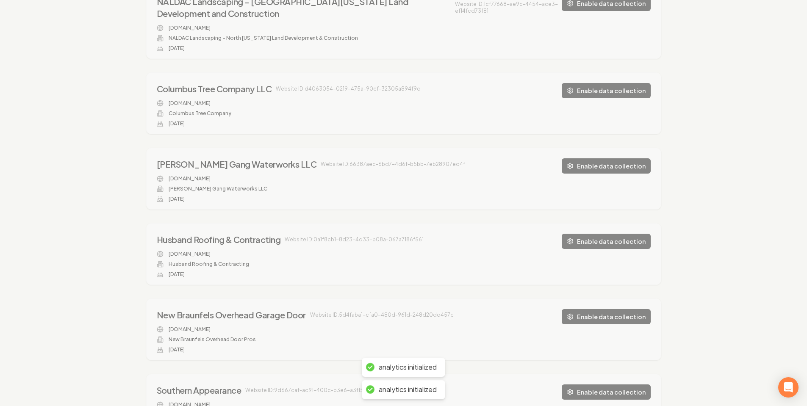
click at [628, 75] on div "Organizations Spam Review SMM Ongoing Insights Subscriber Snapshot Ongoing Insi…" at bounding box center [403, 103] width 807 height 894
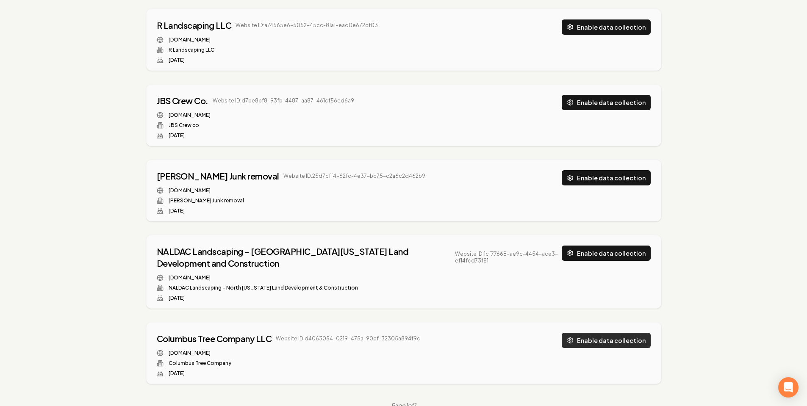
click at [634, 333] on button "Enable data collection" at bounding box center [606, 340] width 89 height 15
click at [634, 246] on button "Enable data collection" at bounding box center [606, 253] width 89 height 15
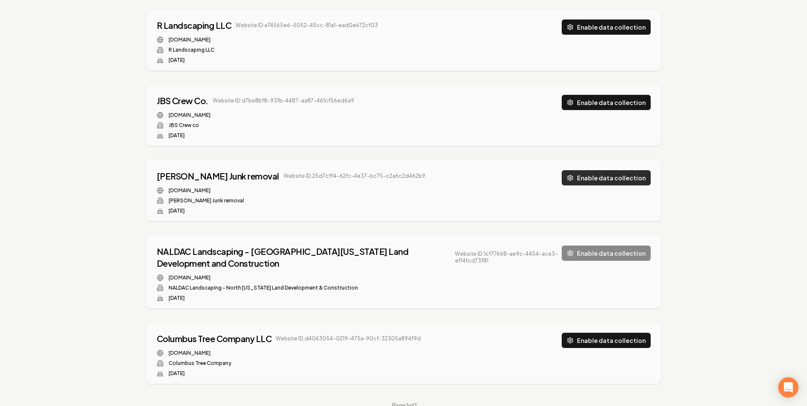
click at [620, 170] on button "Enable data collection" at bounding box center [606, 177] width 89 height 15
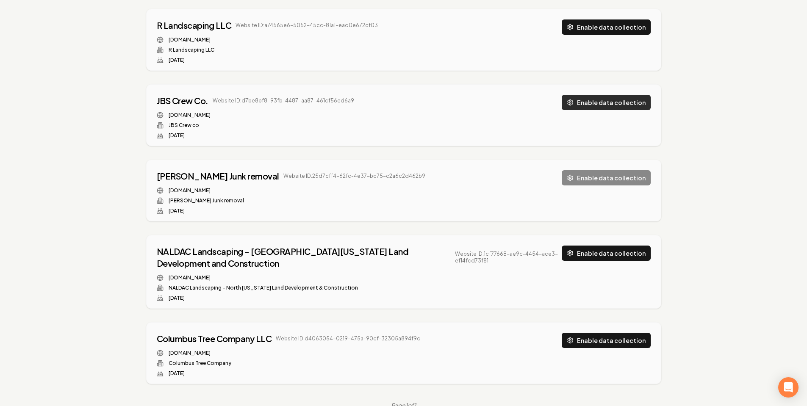
click at [617, 95] on button "Enable data collection" at bounding box center [606, 102] width 89 height 15
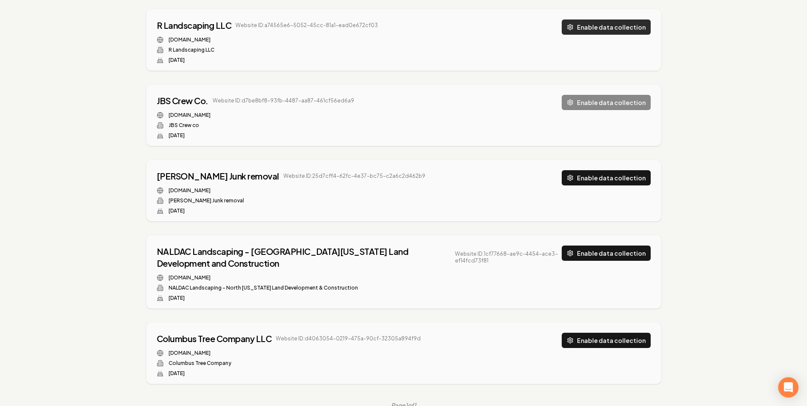
click at [606, 19] on button "Enable data collection" at bounding box center [606, 26] width 89 height 15
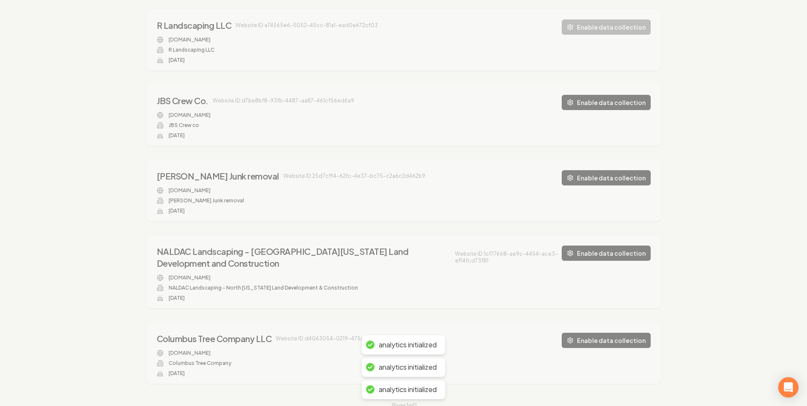
click at [717, 147] on div "Organizations Spam Review SMM Ongoing Insights Subscriber Snapshot Ongoing Insi…" at bounding box center [403, 164] width 807 height 517
click at [717, 143] on div "Organizations Spam Review SMM Ongoing Insights Subscriber Snapshot Ongoing Insi…" at bounding box center [403, 164] width 807 height 517
click at [725, 136] on div "Organizations Spam Review SMM Ongoing Insights Subscriber Snapshot Ongoing Insi…" at bounding box center [403, 164] width 807 height 517
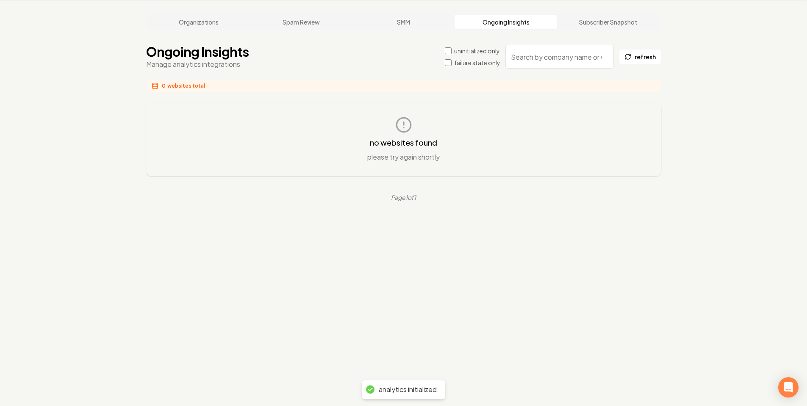
scroll to position [32, 0]
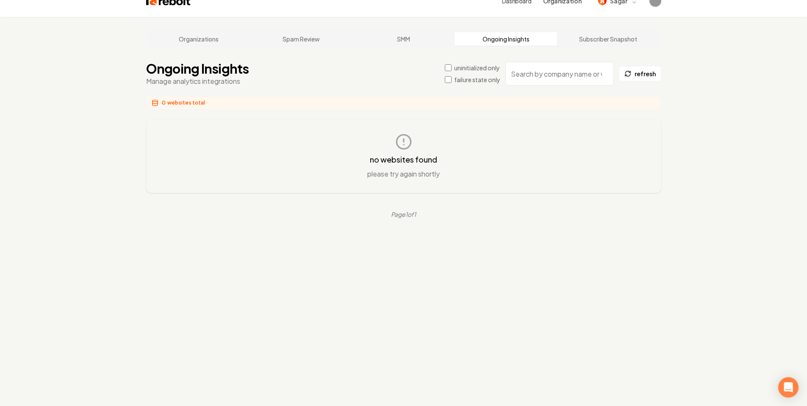
click at [115, 130] on div "Organizations Spam Review SMM Ongoing Insights Subscriber Snapshot Ongoing Insi…" at bounding box center [403, 220] width 807 height 406
drag, startPoint x: 202, startPoint y: 50, endPoint x: 207, endPoint y: 50, distance: 4.7
click at [203, 61] on h1 "Ongoing Insights" at bounding box center [197, 68] width 103 height 15
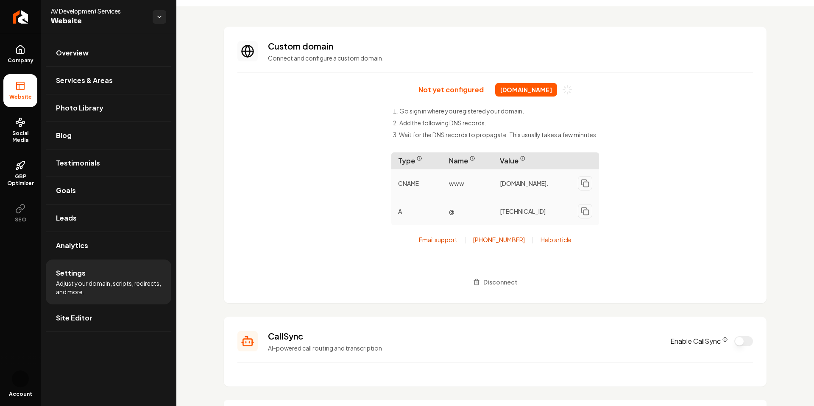
scroll to position [42, 0]
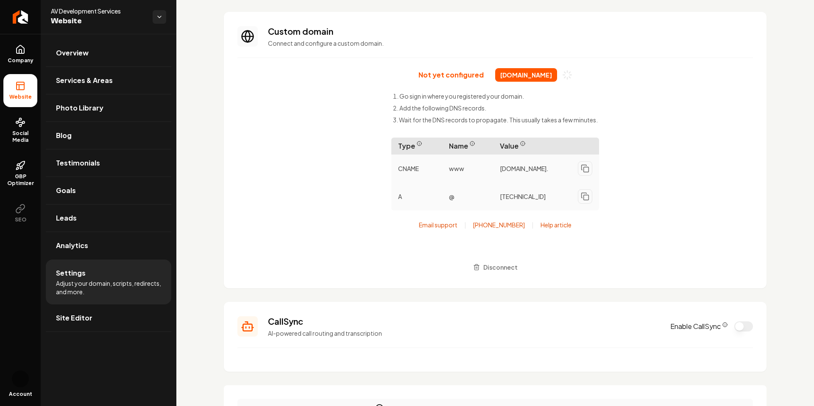
click at [534, 75] on span "[DOMAIN_NAME]" at bounding box center [526, 75] width 62 height 14
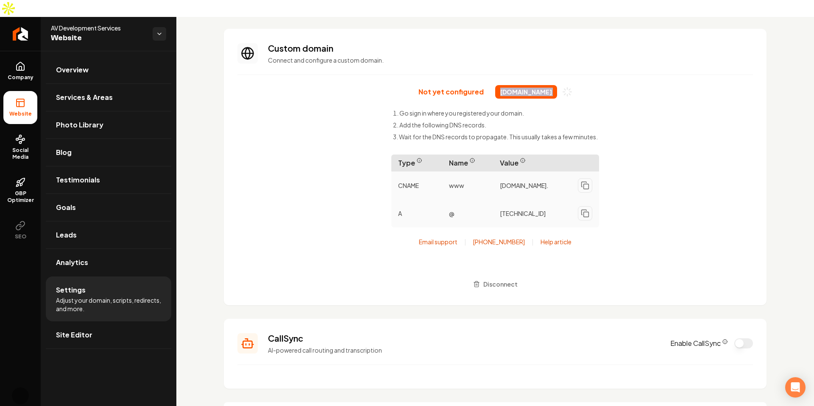
scroll to position [0, 0]
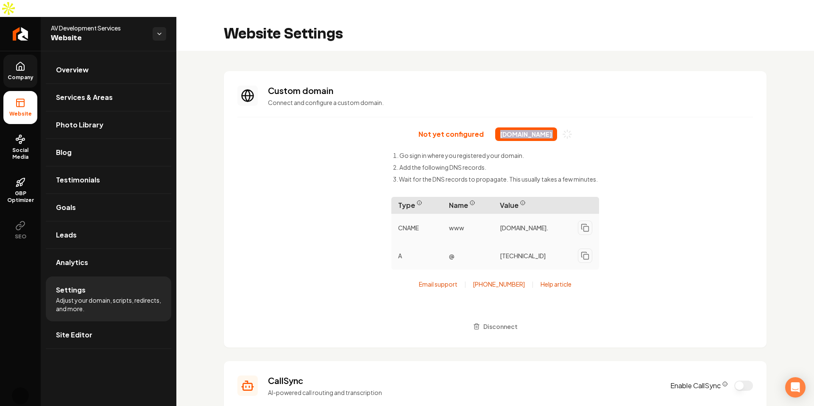
click at [21, 64] on link "Company" at bounding box center [20, 71] width 34 height 33
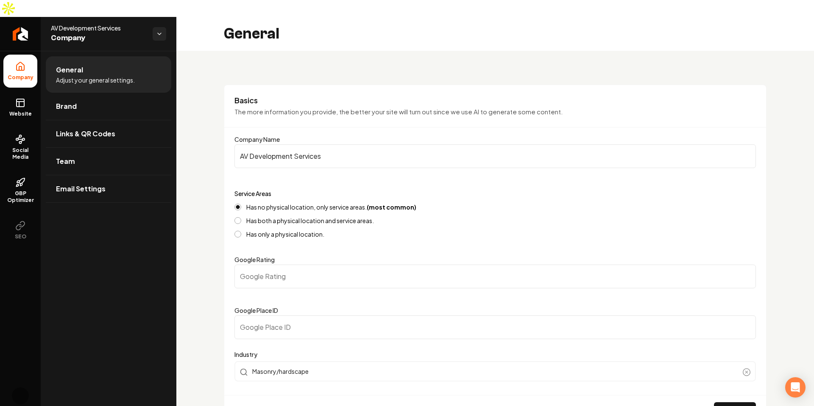
click at [10, 386] on div "Account" at bounding box center [20, 403] width 41 height 39
click at [22, 388] on img "Open user button" at bounding box center [20, 396] width 17 height 17
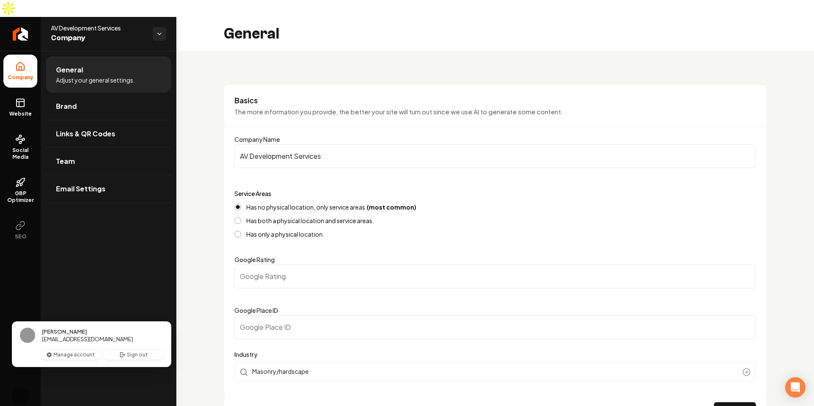
click at [18, 290] on div "Company Website Social Media GBP Optimizer SEO" at bounding box center [20, 217] width 41 height 333
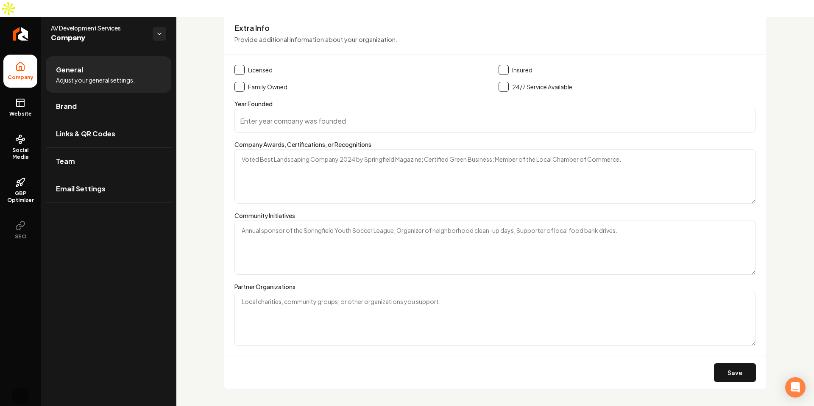
scroll to position [1157, 0]
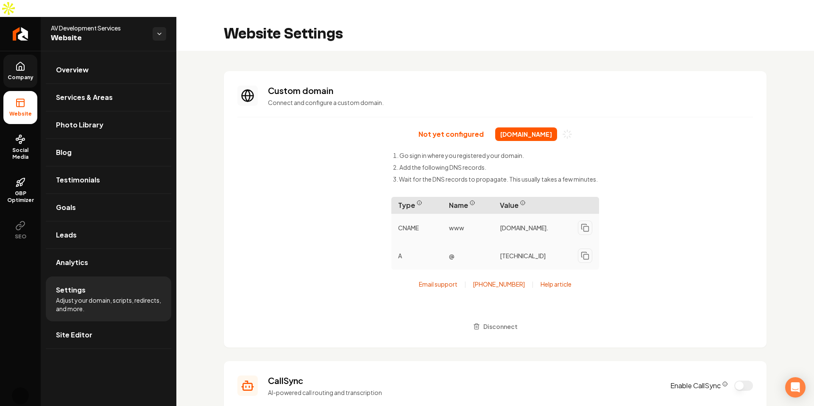
click at [687, 220] on div "Not yet configured [DOMAIN_NAME] Go sign in where you registered your domain. A…" at bounding box center [494, 231] width 515 height 207
click at [542, 128] on span "[DOMAIN_NAME]" at bounding box center [526, 135] width 62 height 14
click at [560, 85] on h3 "Custom domain" at bounding box center [510, 91] width 485 height 12
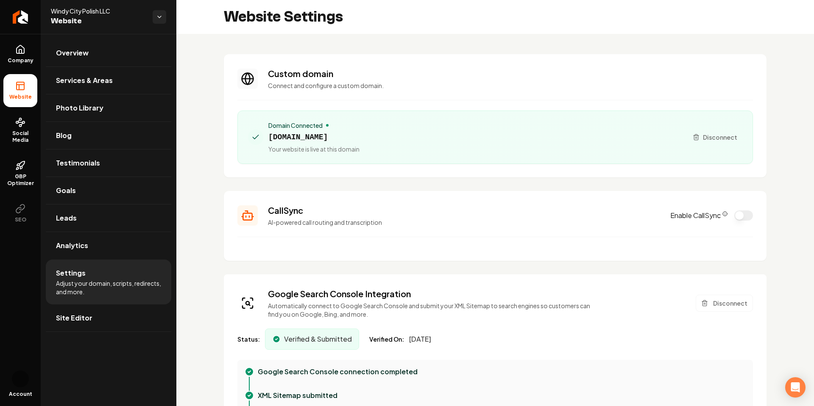
click at [522, 73] on h3 "Custom domain" at bounding box center [510, 74] width 485 height 12
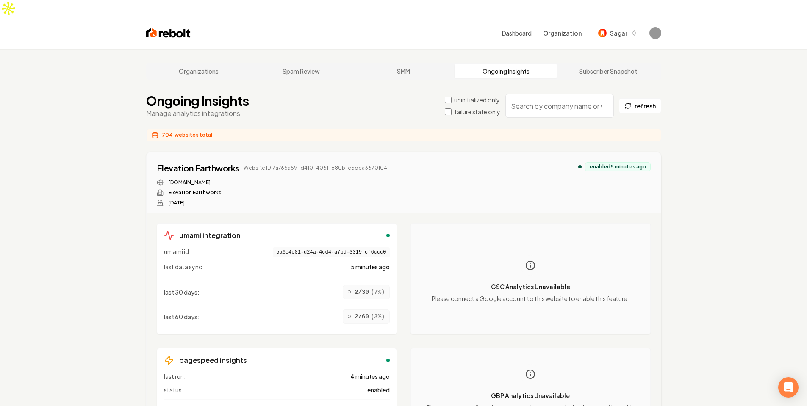
click at [542, 94] on input "search" at bounding box center [560, 106] width 108 height 24
paste input "Windy City Polish LLC"
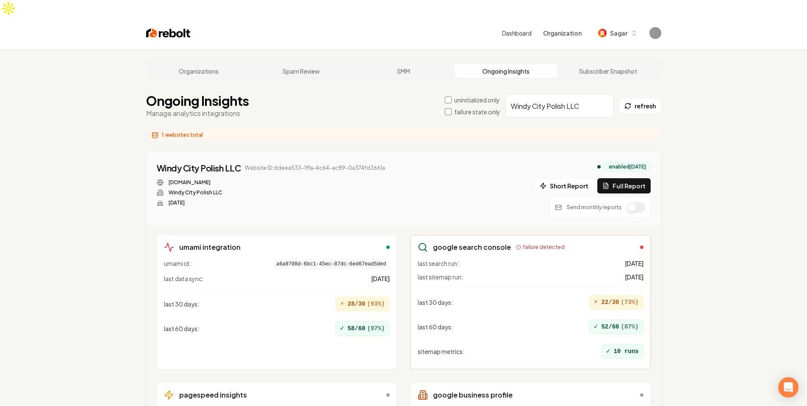
type input "Windy City Polish LLC"
click at [725, 225] on div "Organizations Spam Review SMM Ongoing Insights Subscriber Snapshot Ongoing Insi…" at bounding box center [403, 285] width 807 height 472
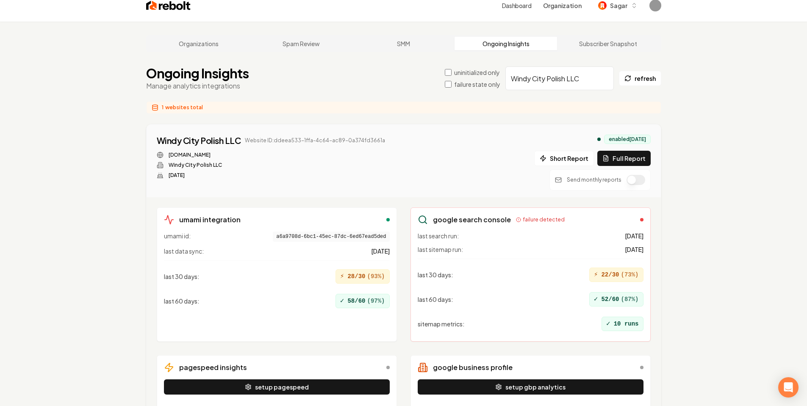
scroll to position [97, 0]
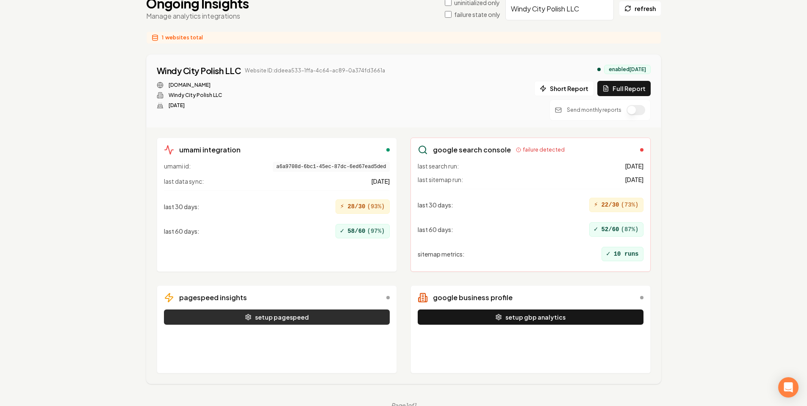
click at [367, 310] on button "setup pagespeed" at bounding box center [277, 317] width 226 height 15
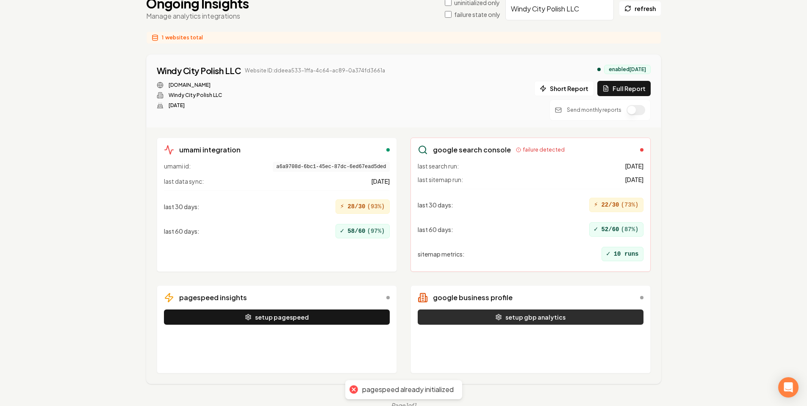
click at [476, 310] on button "setup gbp analytics" at bounding box center [531, 317] width 226 height 15
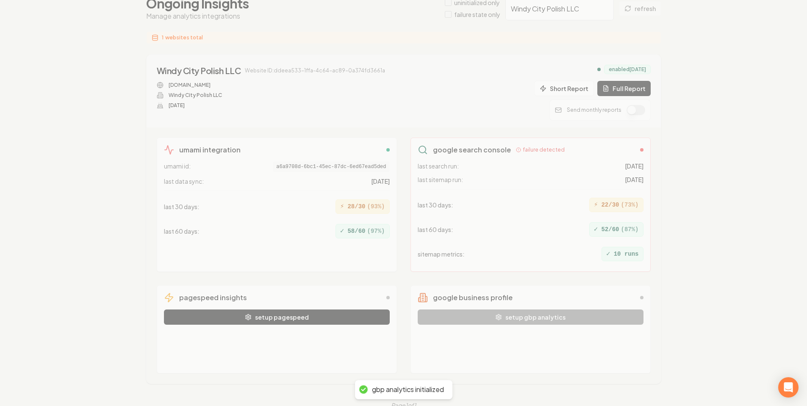
click at [397, 208] on div "Organizations Spam Review SMM Ongoing Insights Subscriber Snapshot Ongoing Insi…" at bounding box center [403, 188] width 807 height 472
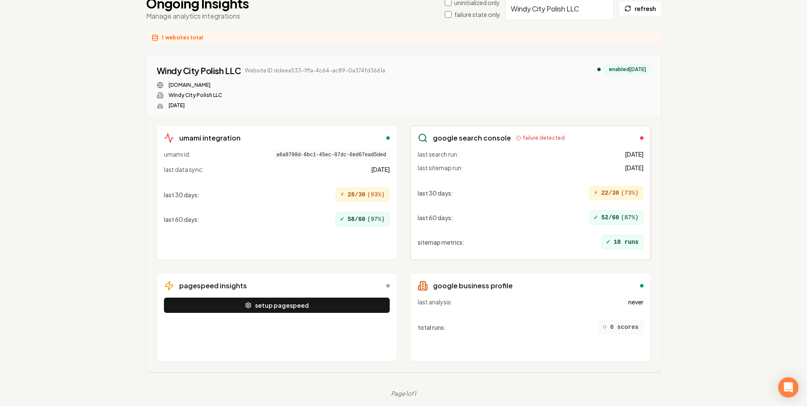
scroll to position [86, 0]
